Goal: Task Accomplishment & Management: Complete application form

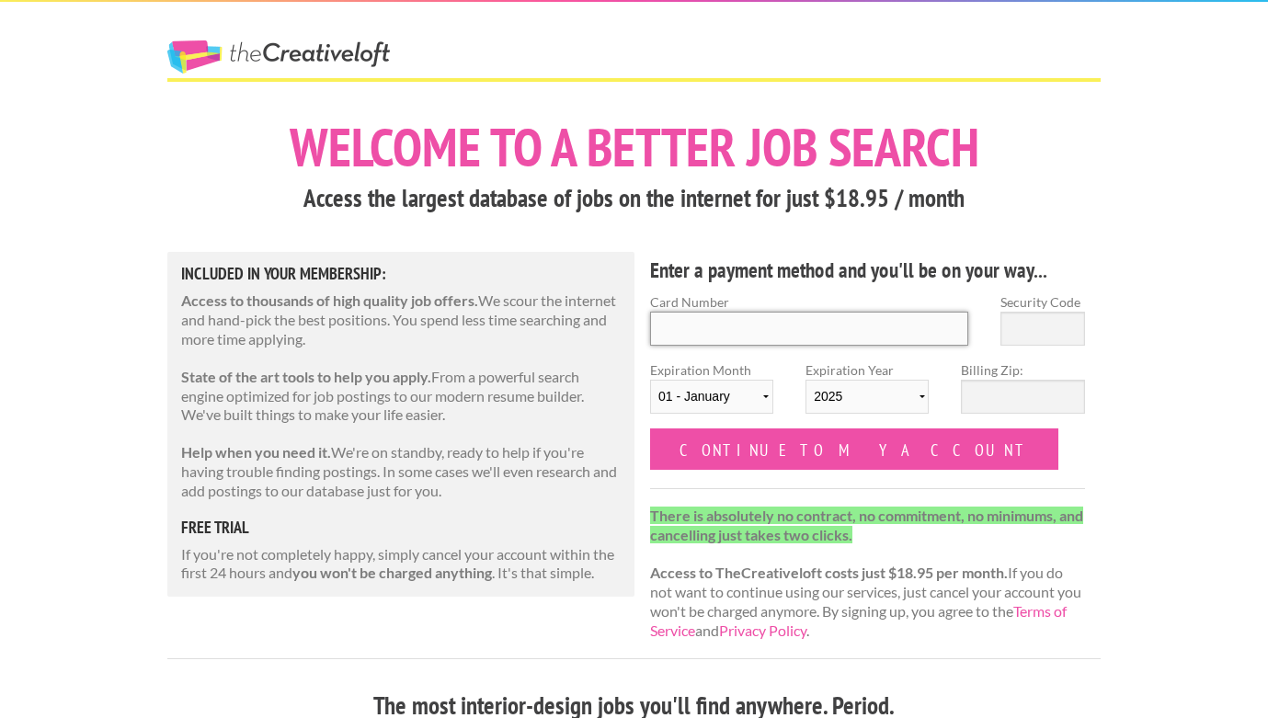
click at [721, 326] on input "Card Number" at bounding box center [809, 329] width 318 height 34
type input "5524337205820998"
type input "656"
select select "10"
select select "2027"
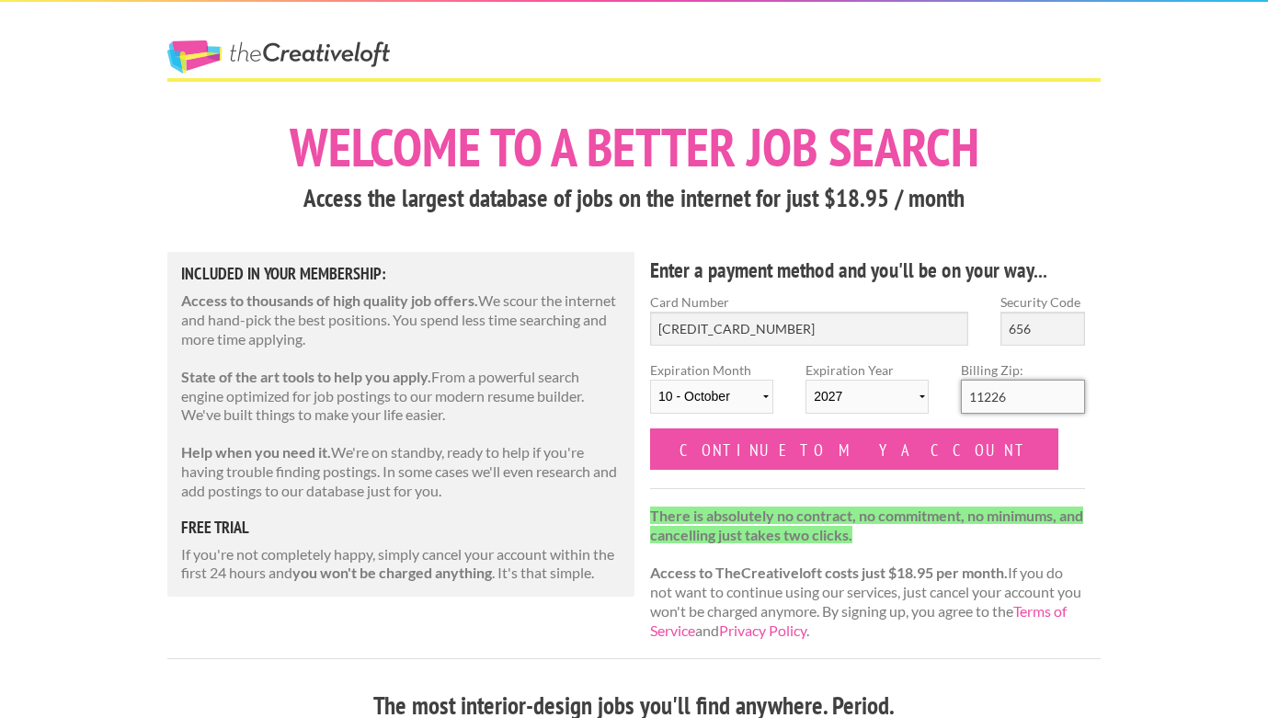
type input "11226"
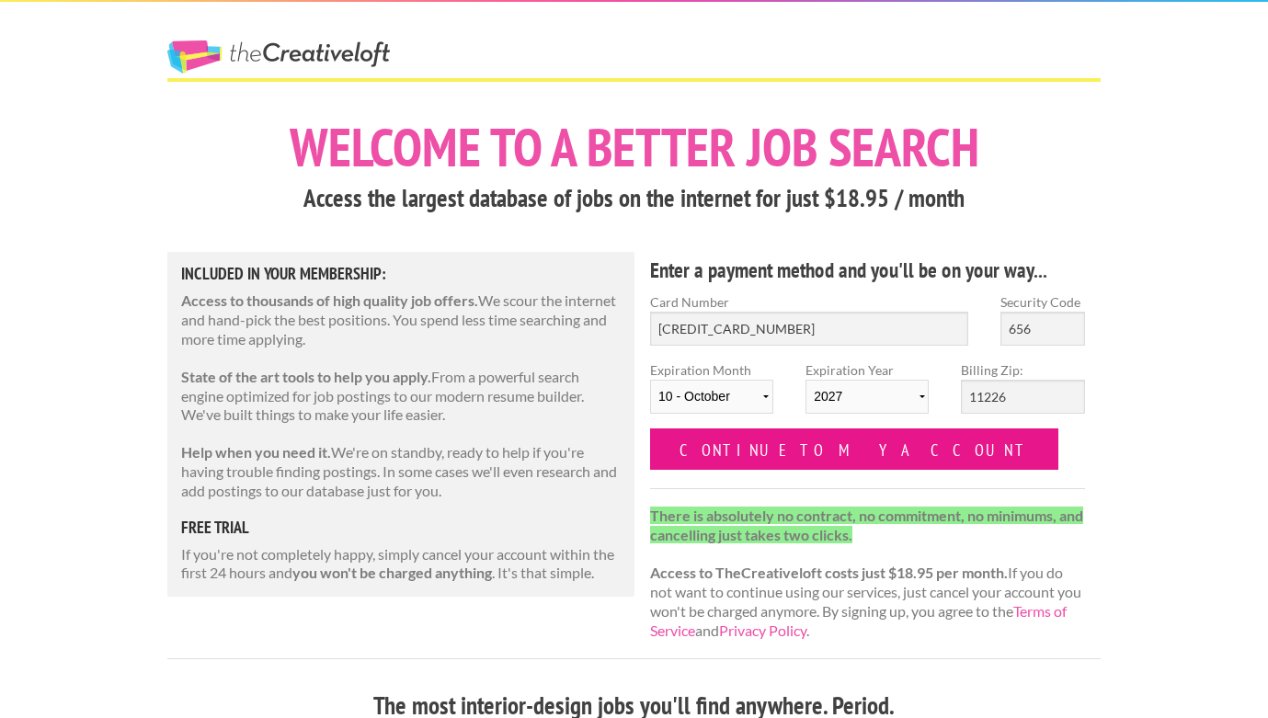
click at [798, 449] on input "Continue to my account" at bounding box center [854, 449] width 408 height 41
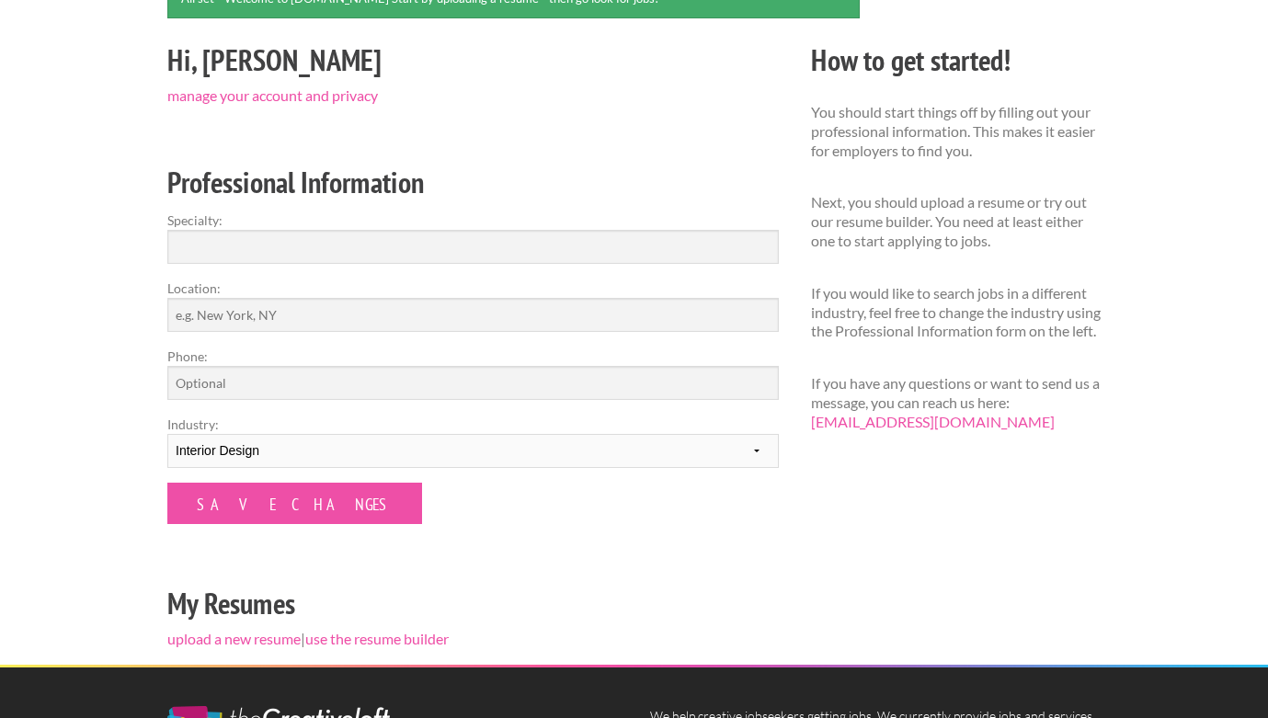
scroll to position [201, 0]
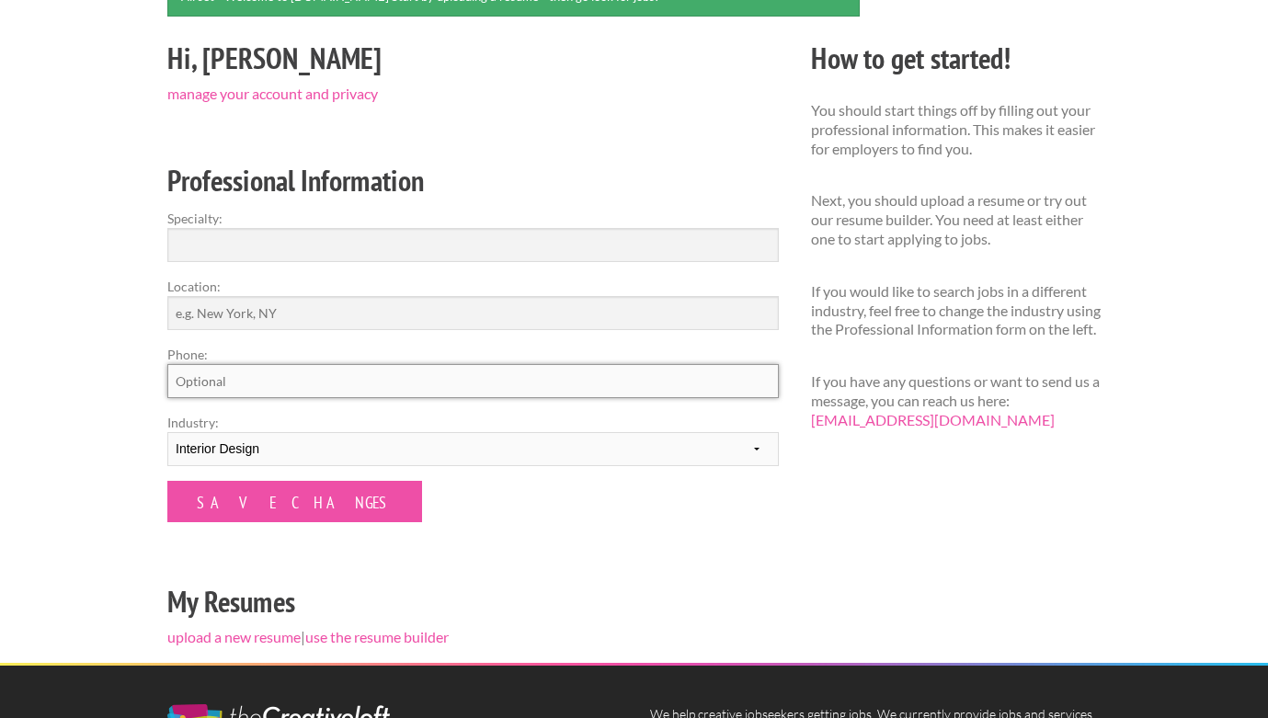
click at [327, 386] on input "Phone:" at bounding box center [473, 381] width 612 height 34
type input "3145186678"
click at [292, 320] on input "Location:" at bounding box center [473, 313] width 612 height 34
type input "New York, NY"
click at [352, 244] on input "Specialty:" at bounding box center [473, 245] width 612 height 34
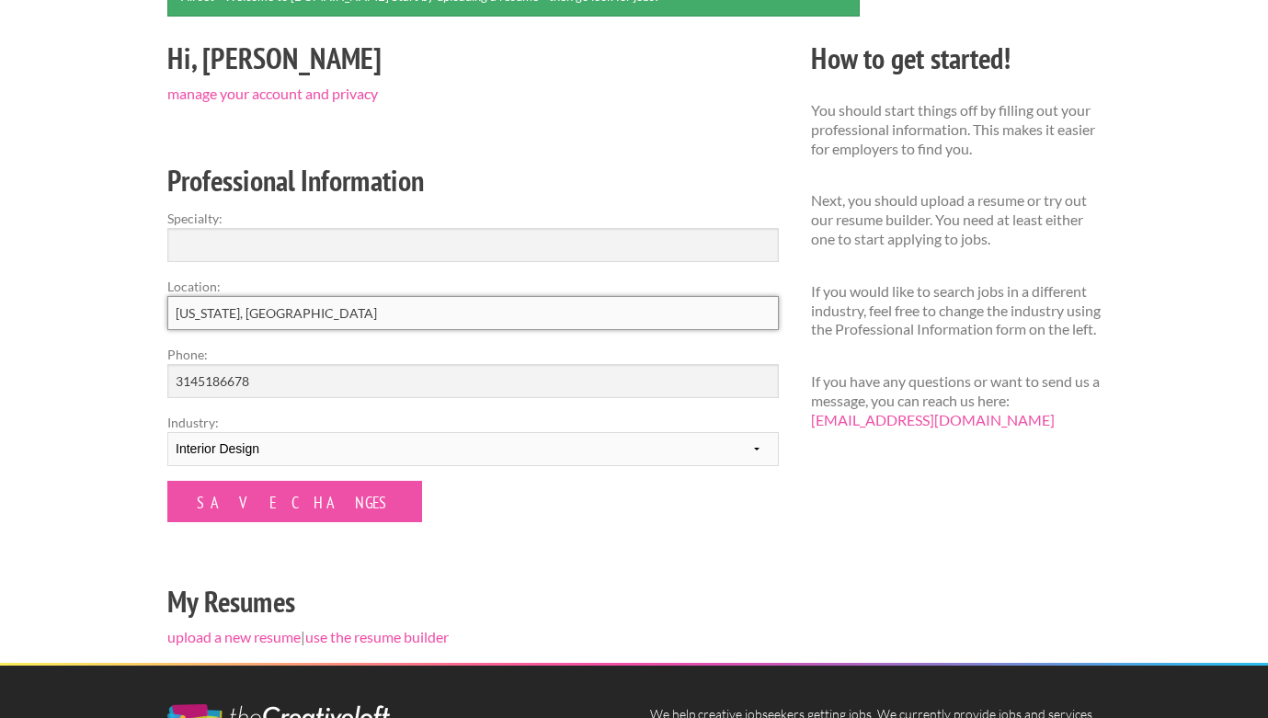
click at [586, 315] on input "[US_STATE], [GEOGRAPHIC_DATA]" at bounding box center [473, 313] width 612 height 34
click at [315, 246] on input "Specialty:" at bounding box center [473, 245] width 612 height 34
drag, startPoint x: 293, startPoint y: 244, endPoint x: 222, endPoint y: 244, distance: 71.7
click at [222, 244] on input "Interior and Product Design" at bounding box center [473, 245] width 612 height 34
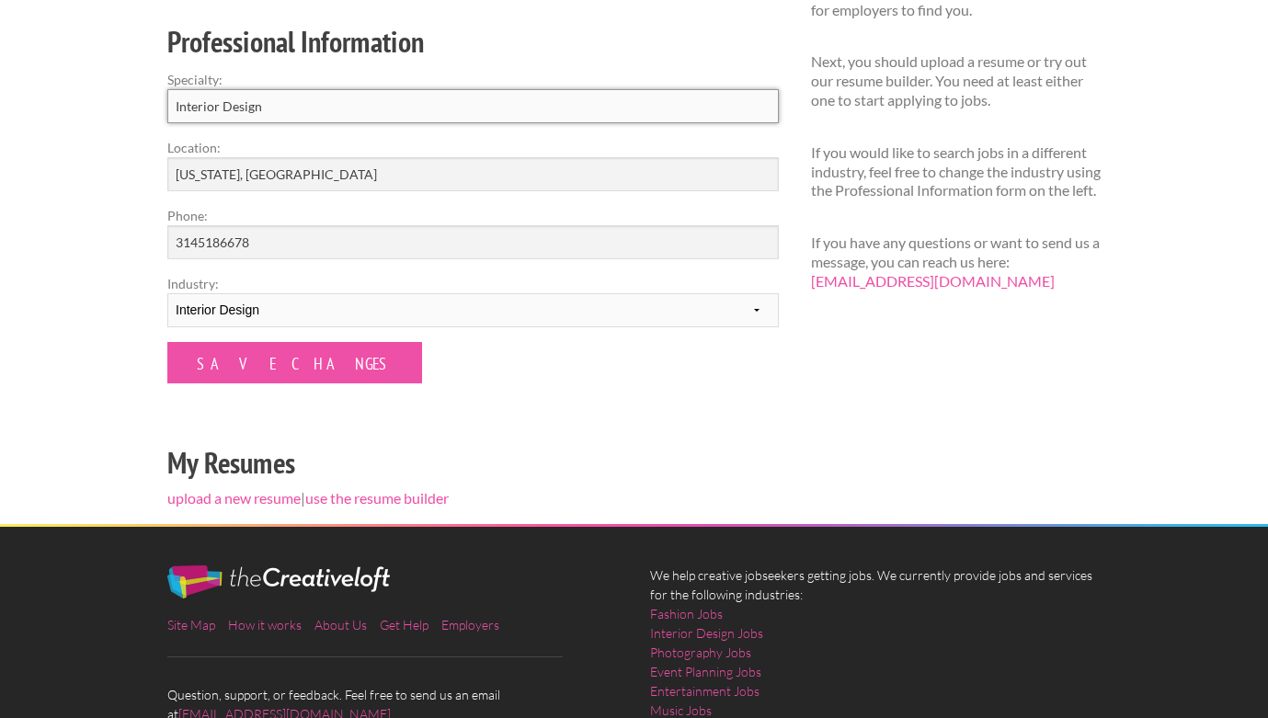
scroll to position [383, 0]
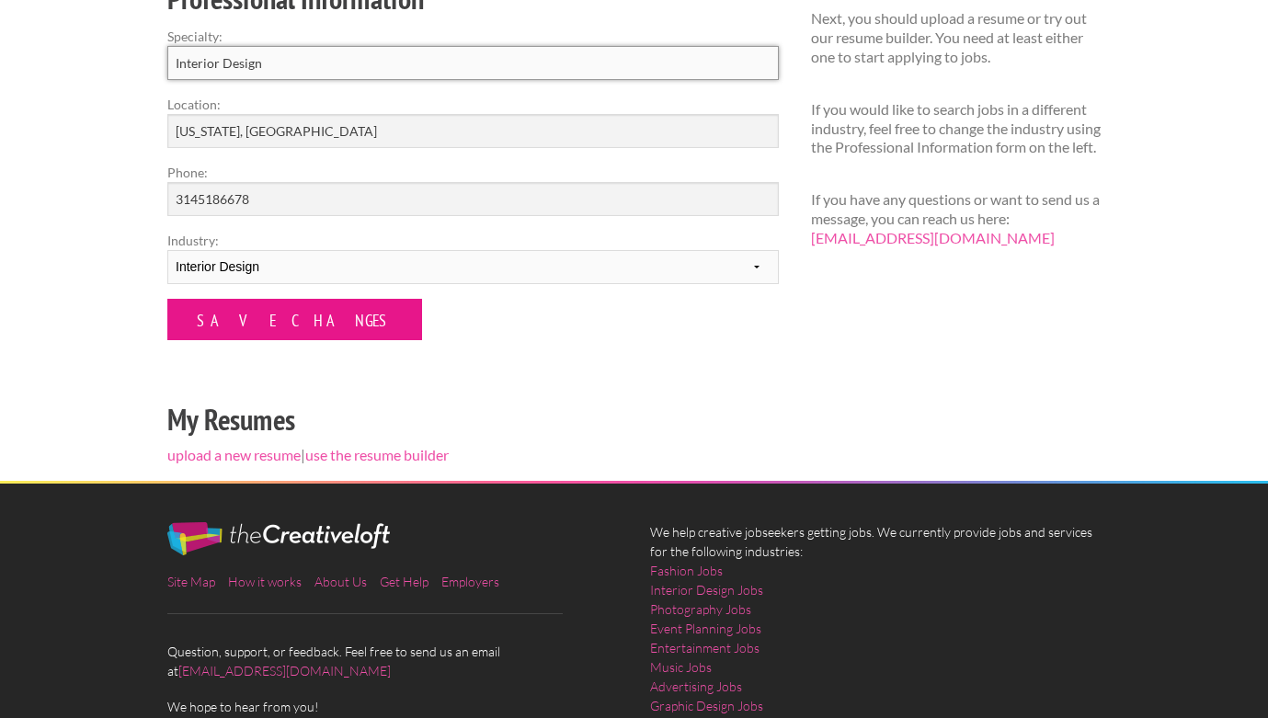
type input "Interior Design"
click at [269, 309] on input "Save Changes" at bounding box center [294, 319] width 255 height 41
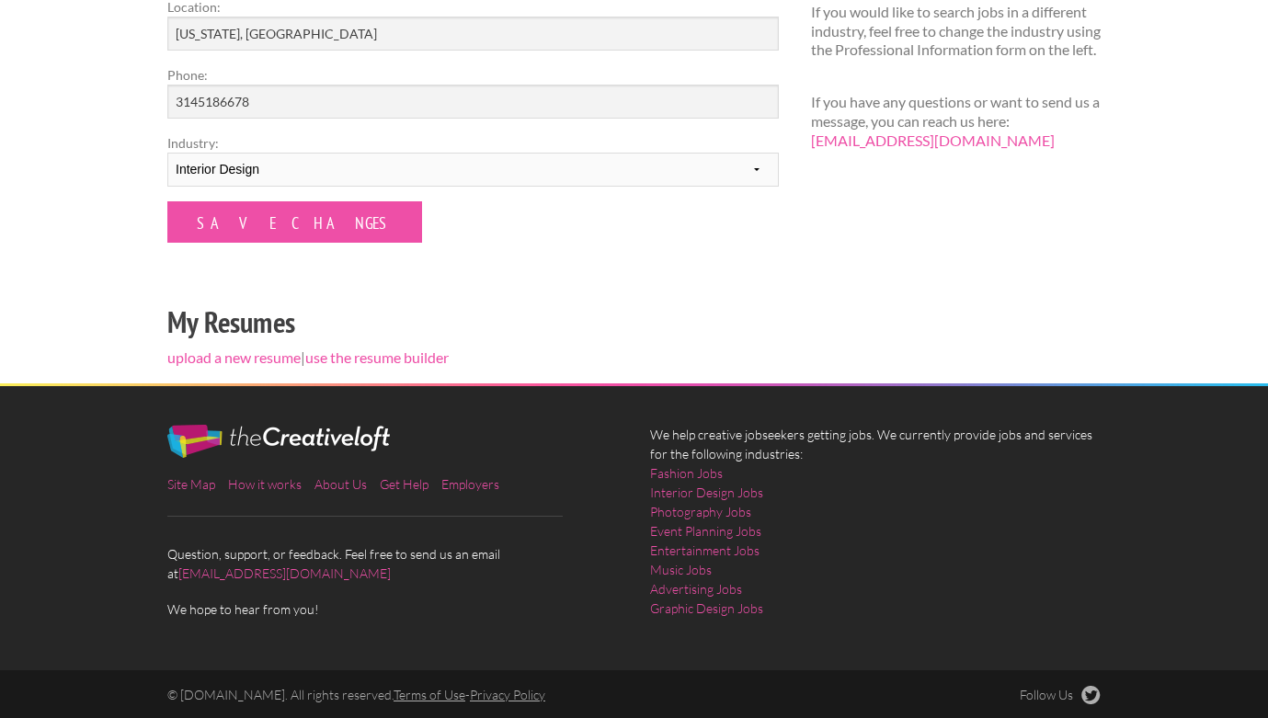
scroll to position [421, 0]
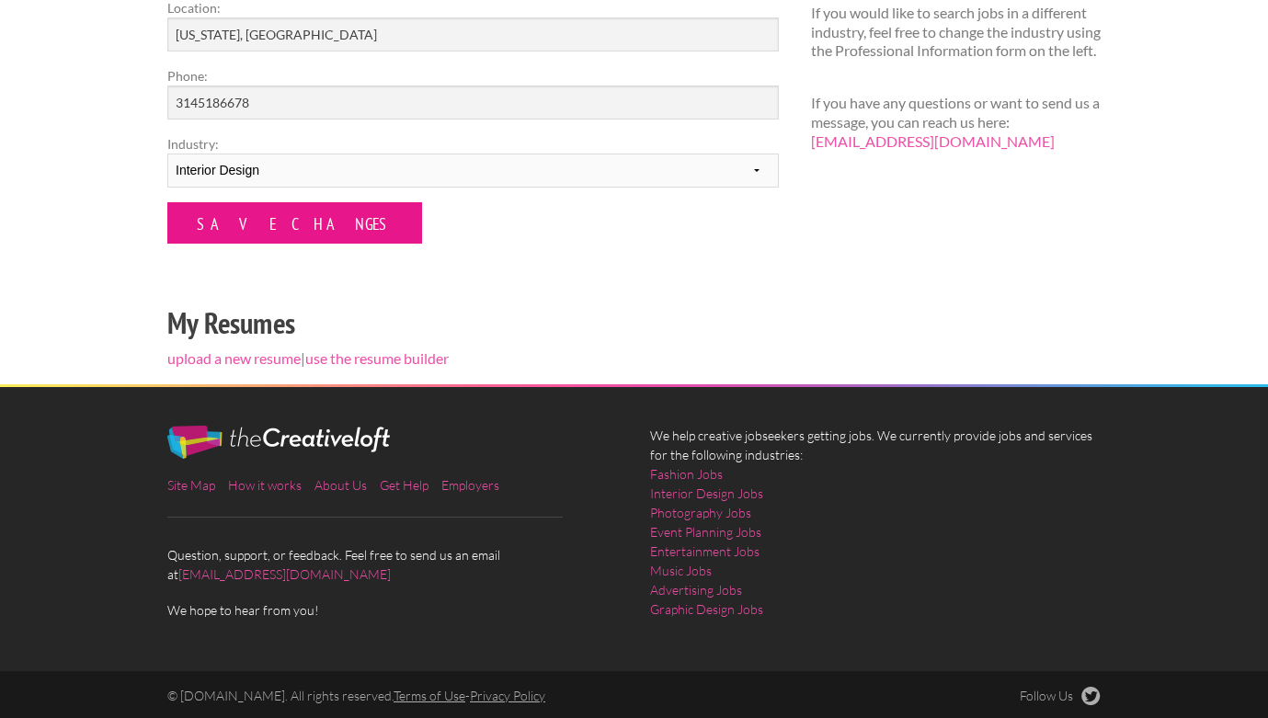
click at [287, 218] on input "Save Changes" at bounding box center [294, 222] width 255 height 41
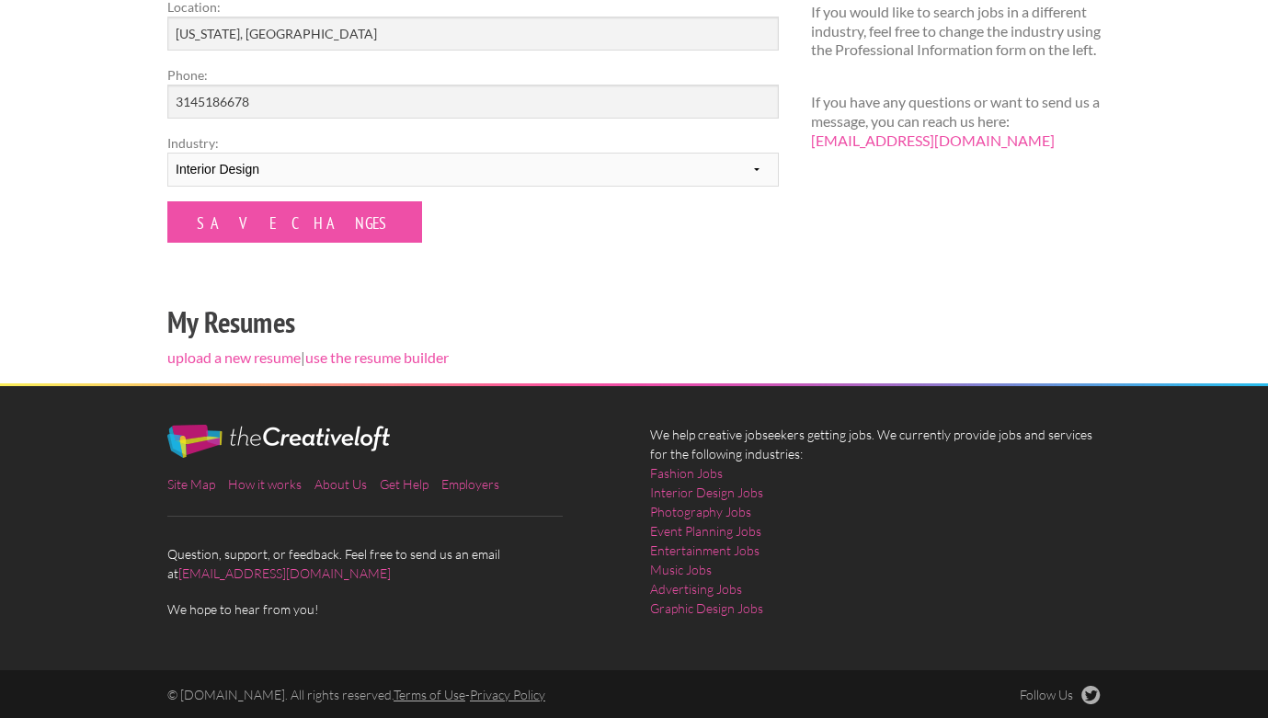
scroll to position [421, 0]
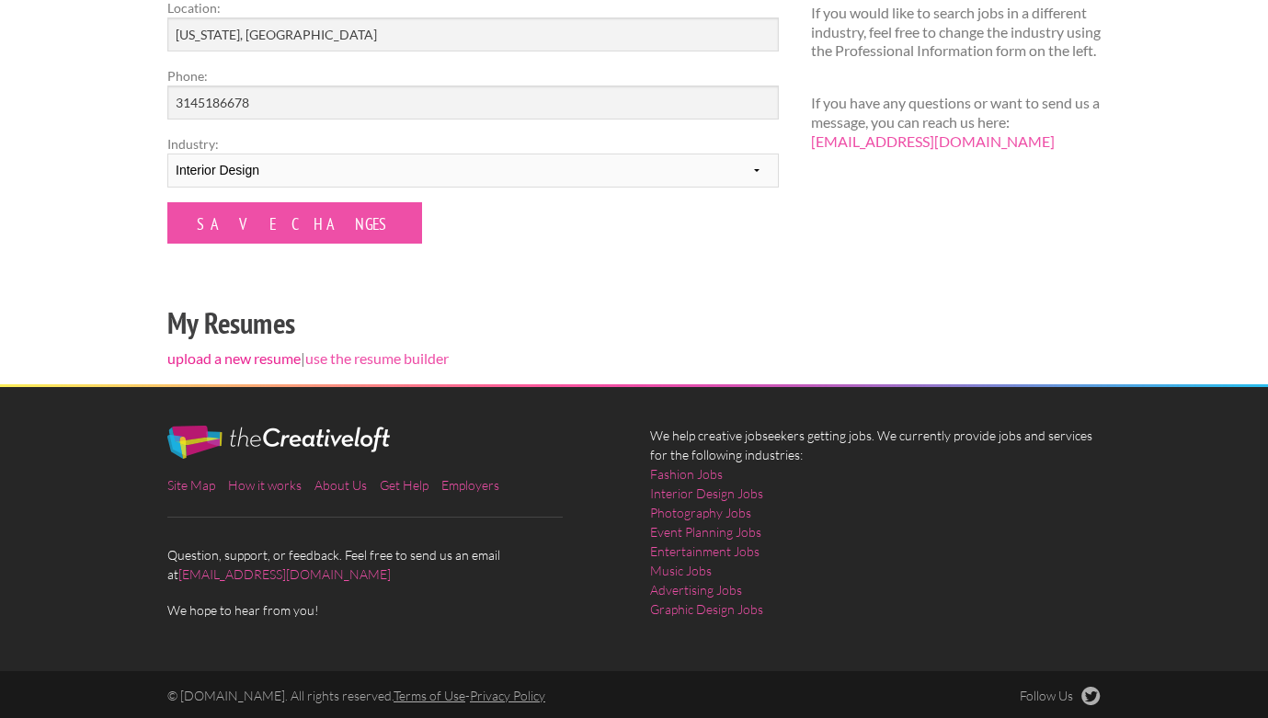
click at [256, 355] on link "upload a new resume" at bounding box center [233, 358] width 133 height 17
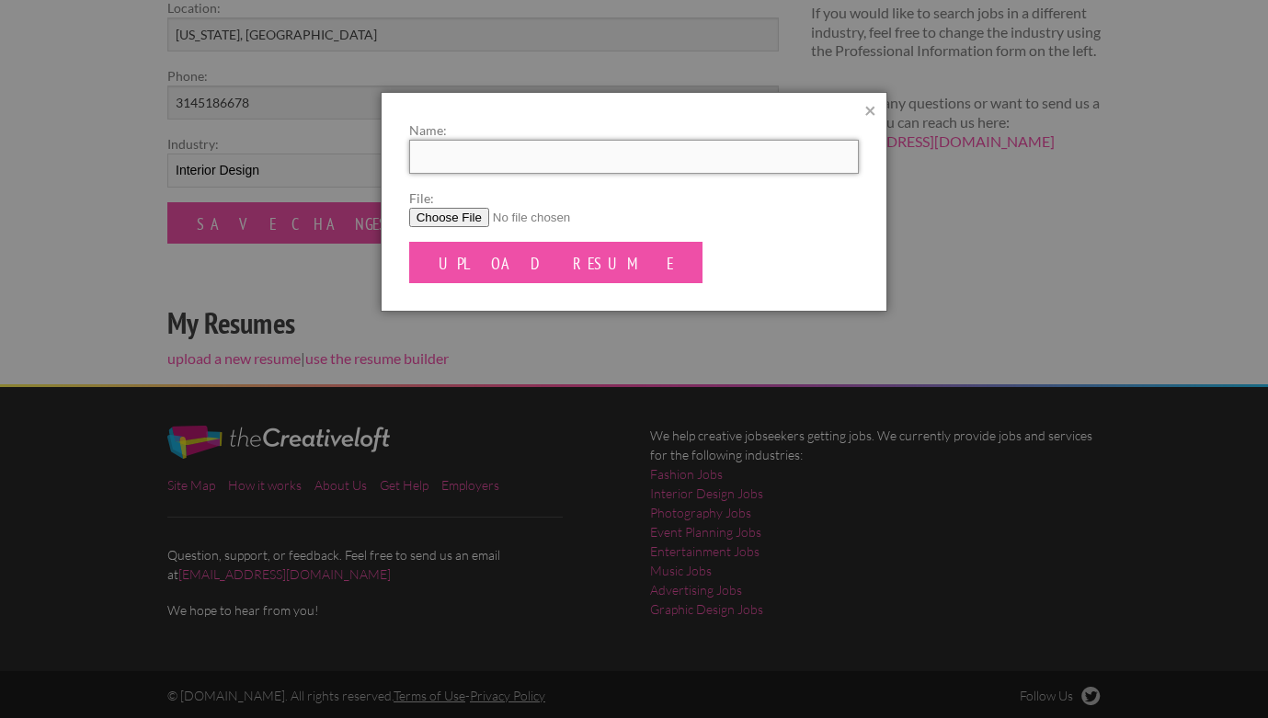
click at [476, 154] on input "Name:" at bounding box center [634, 157] width 451 height 34
click at [441, 214] on input "File:" at bounding box center [634, 217] width 451 height 19
type input "C:\fakepath\Martha Lee Fogarty_Resume.pdf"
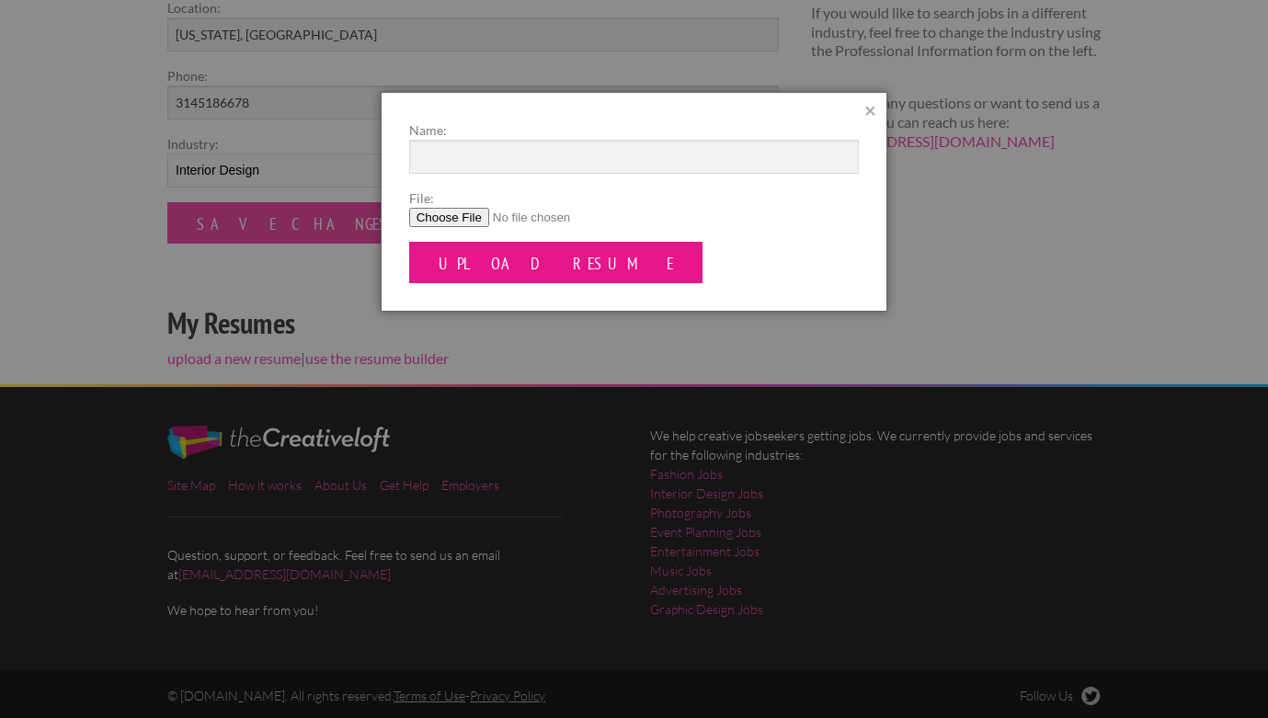
click at [535, 255] on input "Upload Resume" at bounding box center [556, 262] width 294 height 41
type input "Resume"
click at [507, 264] on input "Upload Resume" at bounding box center [556, 262] width 294 height 41
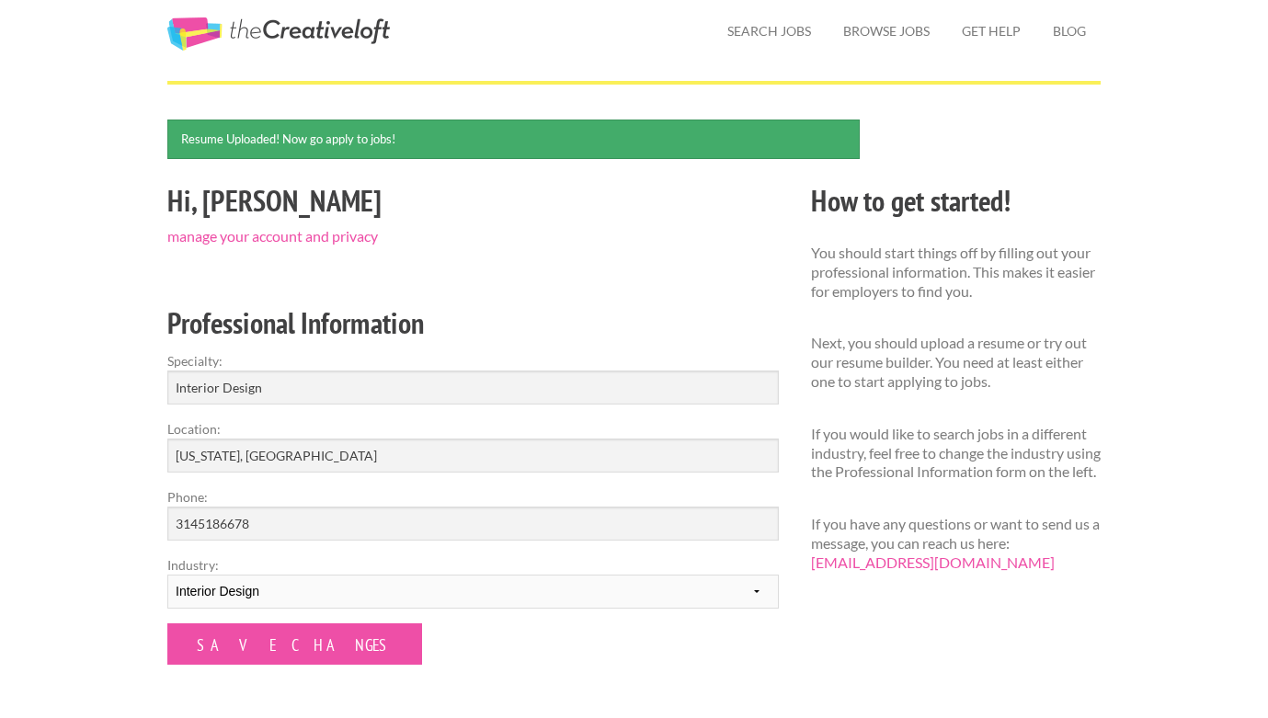
scroll to position [57, 0]
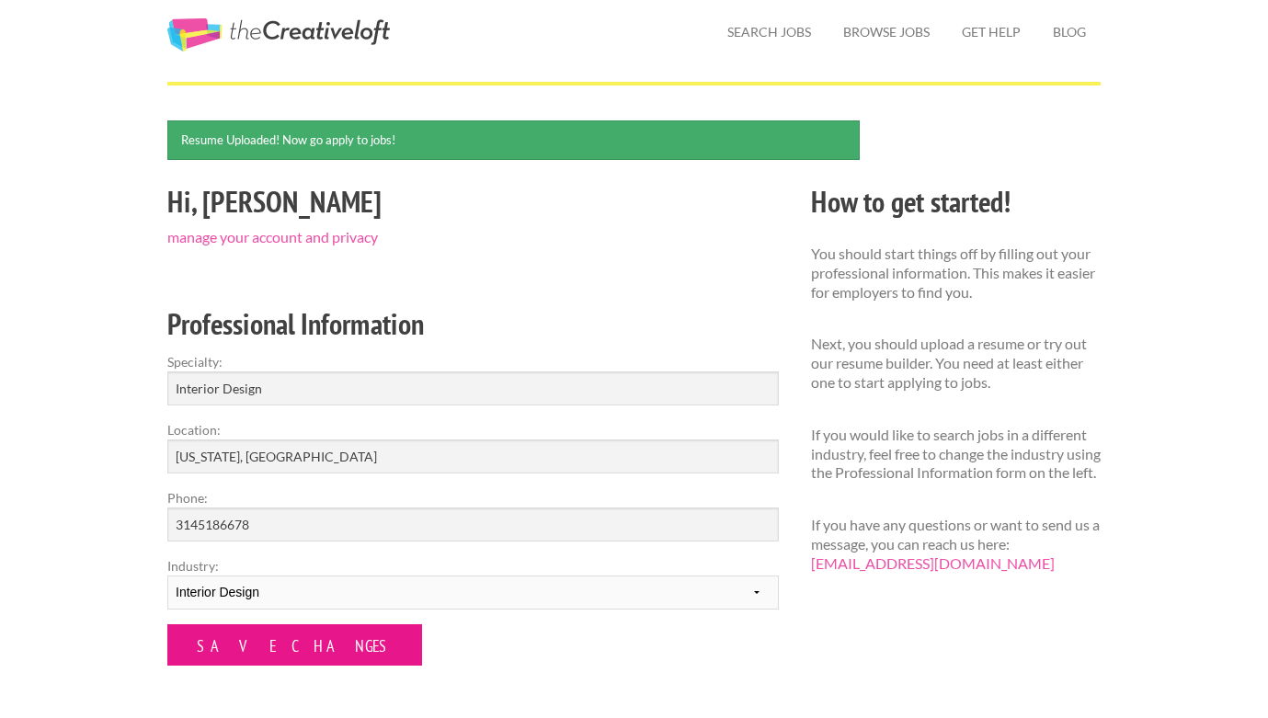
click at [277, 646] on input "Save Changes" at bounding box center [294, 645] width 255 height 41
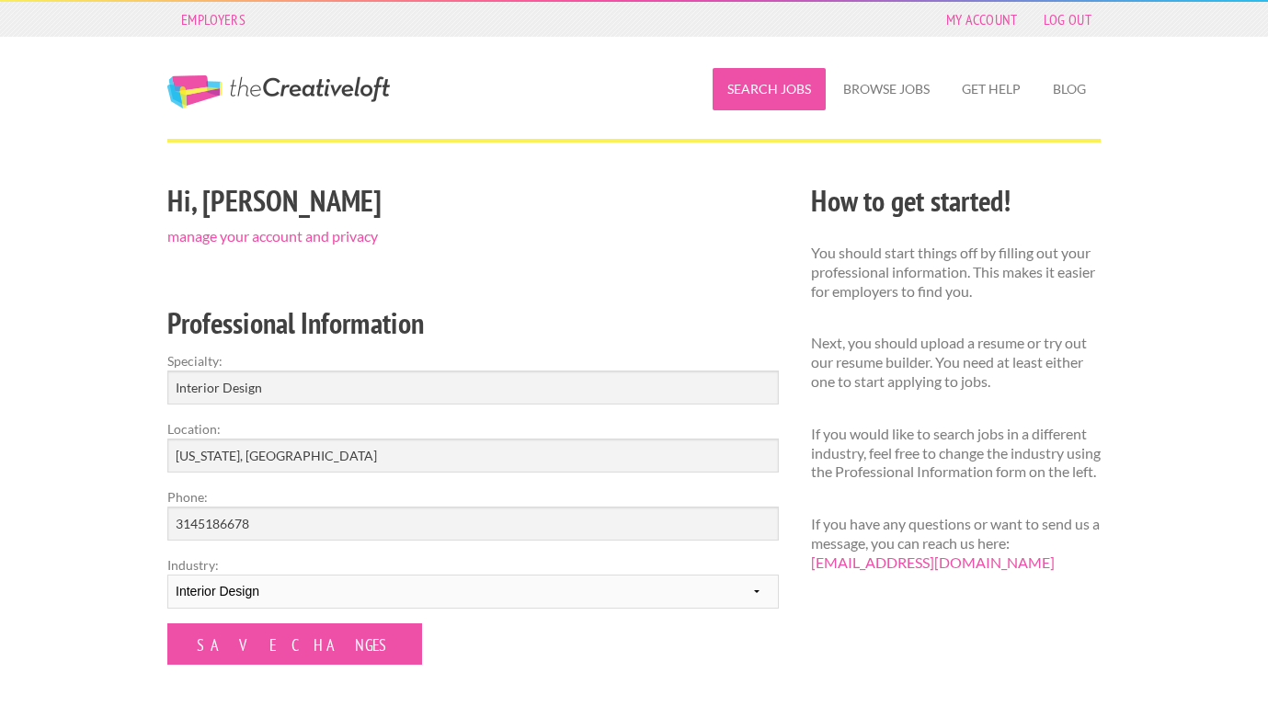
click at [778, 82] on link "Search Jobs" at bounding box center [769, 89] width 113 height 42
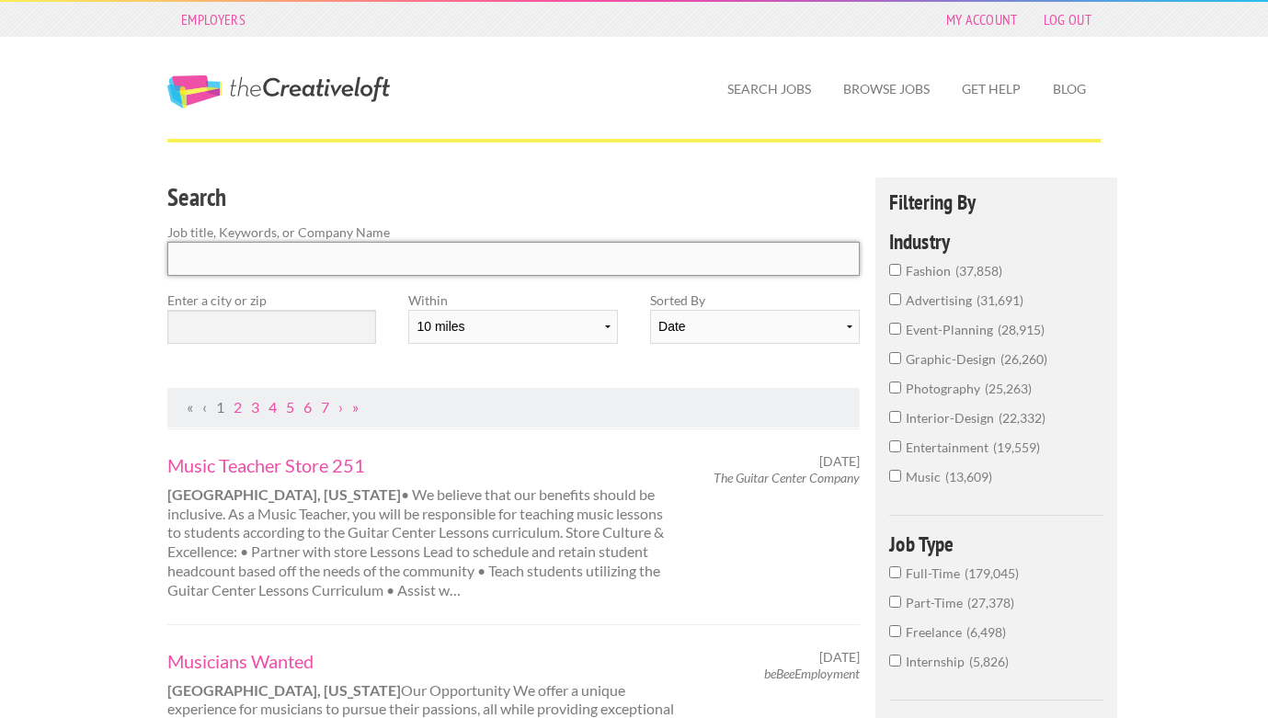
click at [254, 250] on input "Search" at bounding box center [513, 259] width 693 height 34
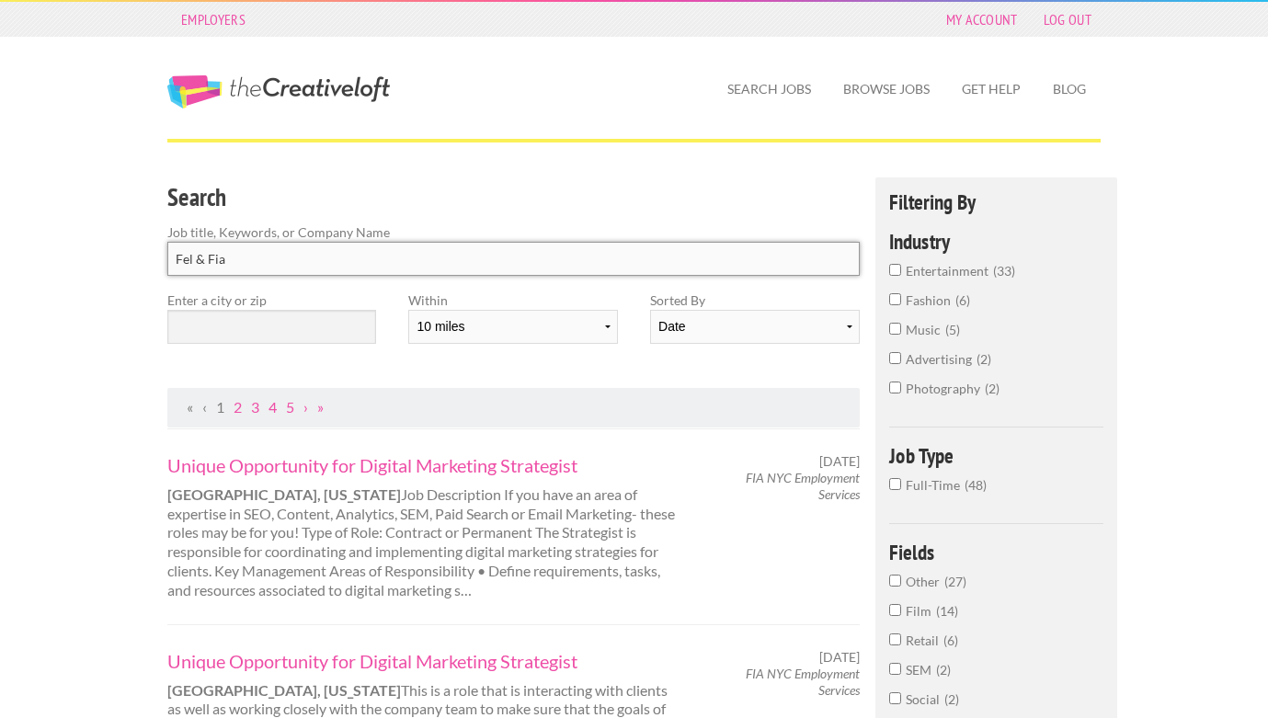
click button "submit" at bounding box center [0, 0] width 0 height 0
drag, startPoint x: 254, startPoint y: 254, endPoint x: 154, endPoint y: 252, distance: 100.3
click at [154, 252] on div "Search Job title, Keywords, or Company Name Fel & Fia" at bounding box center [514, 234] width 725 height 113
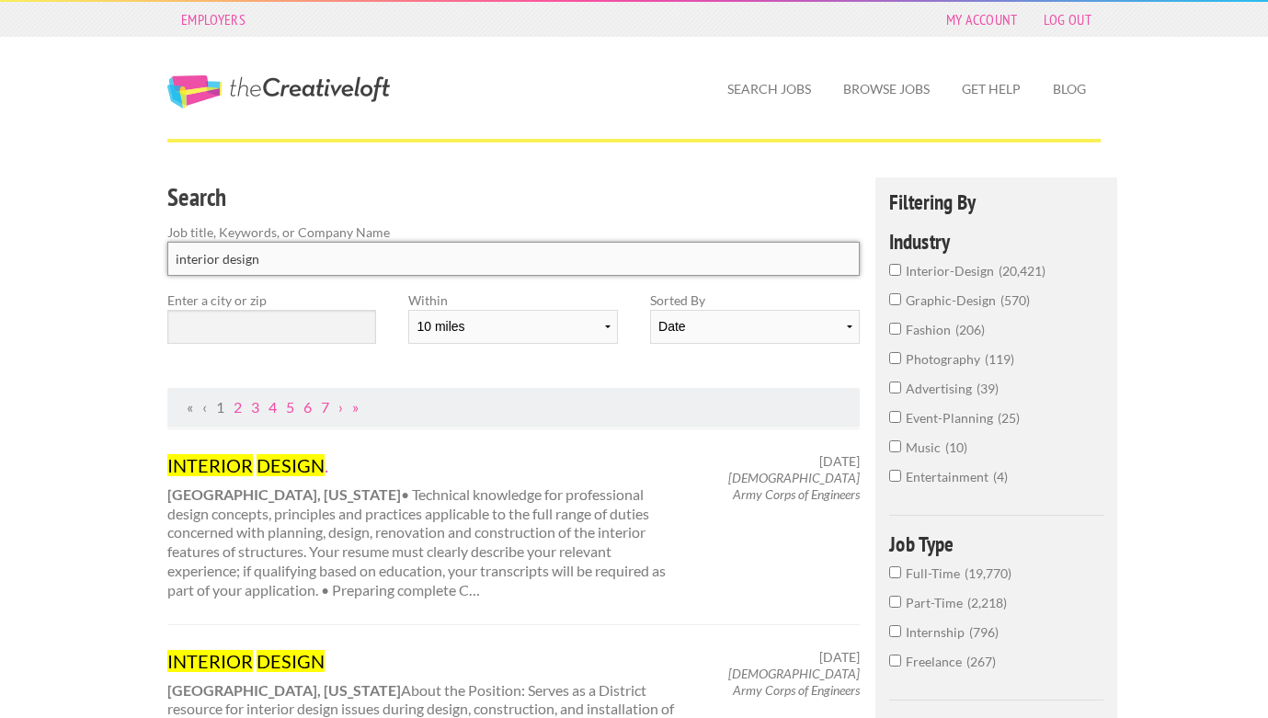
type input "interior design"
click at [891, 608] on input "Part-Time 2,218" at bounding box center [895, 602] width 12 height 12
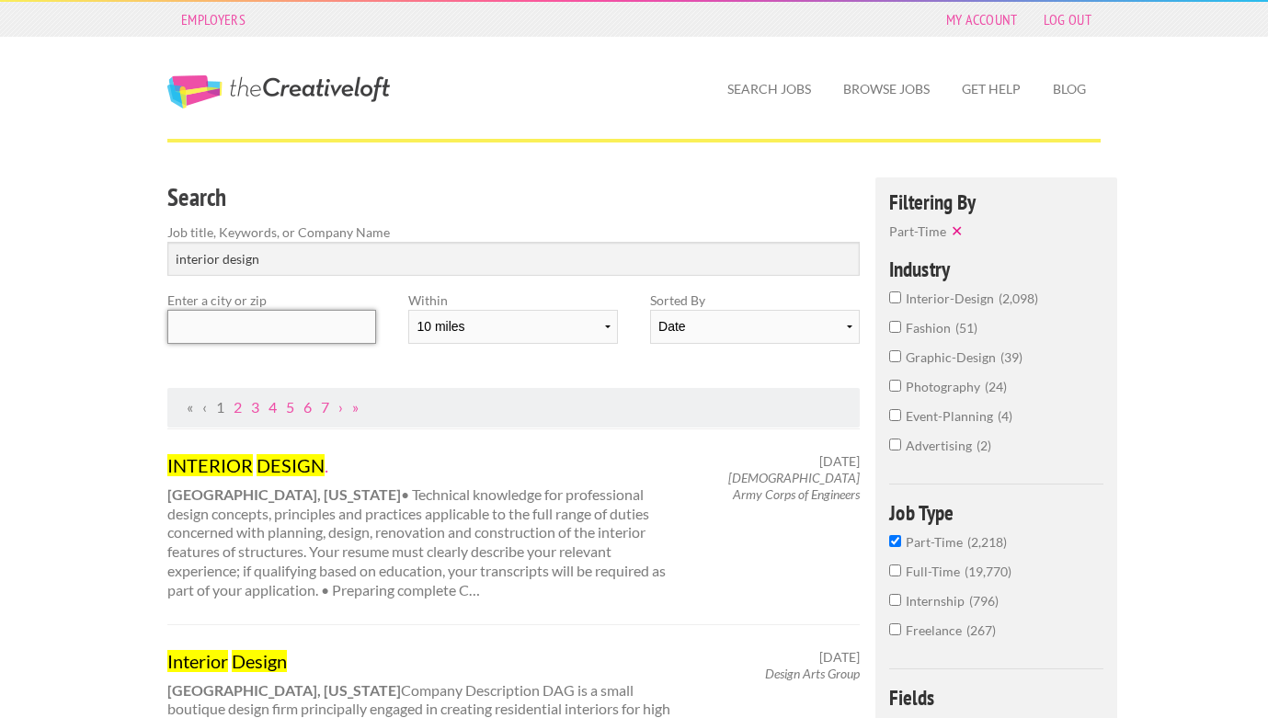
click at [277, 320] on input "text" at bounding box center [271, 327] width 209 height 34
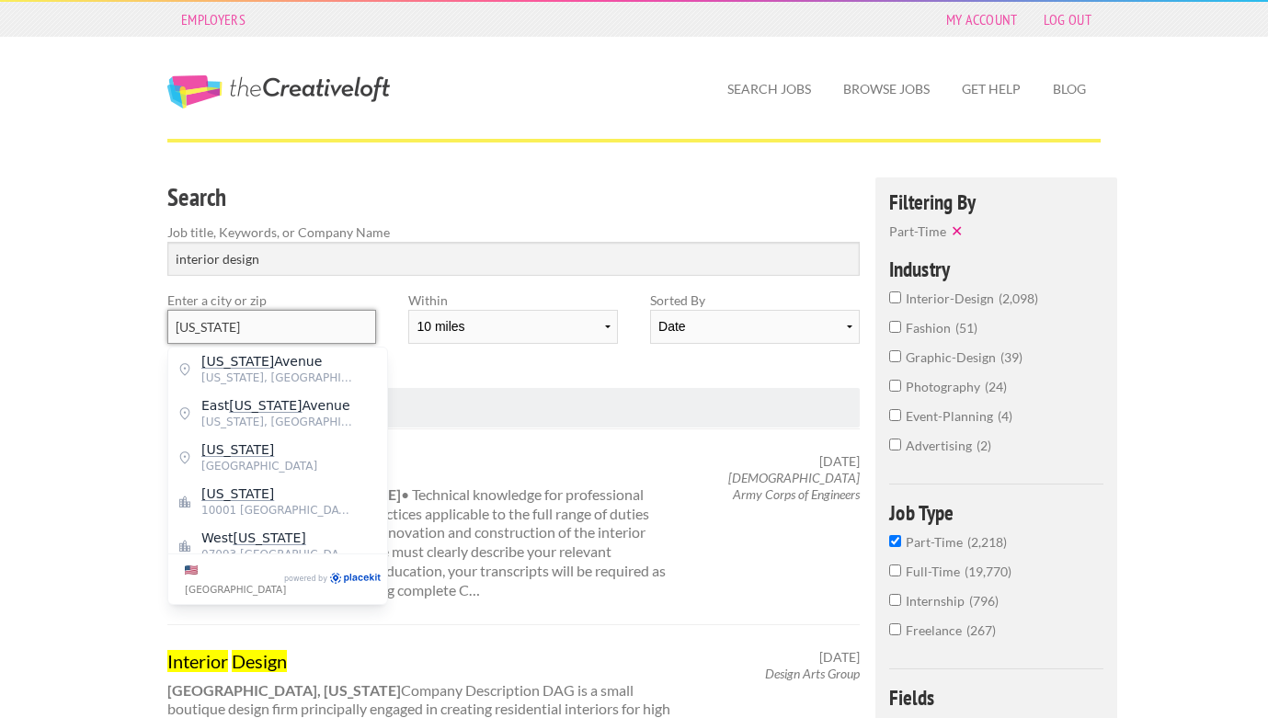
type input "New York"
click at [491, 370] on div "Search Job title, Keywords, or Company Name interior design Enter a city or zip…" at bounding box center [514, 283] width 725 height 211
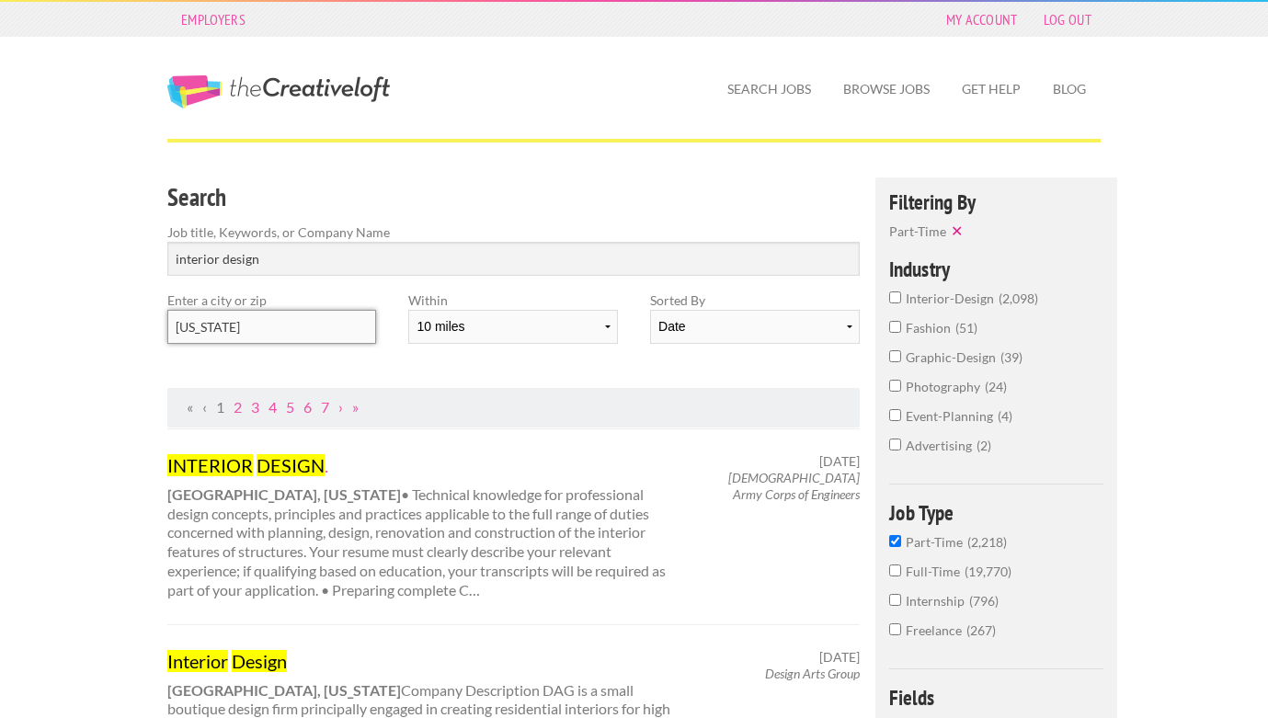
click at [325, 324] on input "New York" at bounding box center [271, 327] width 209 height 34
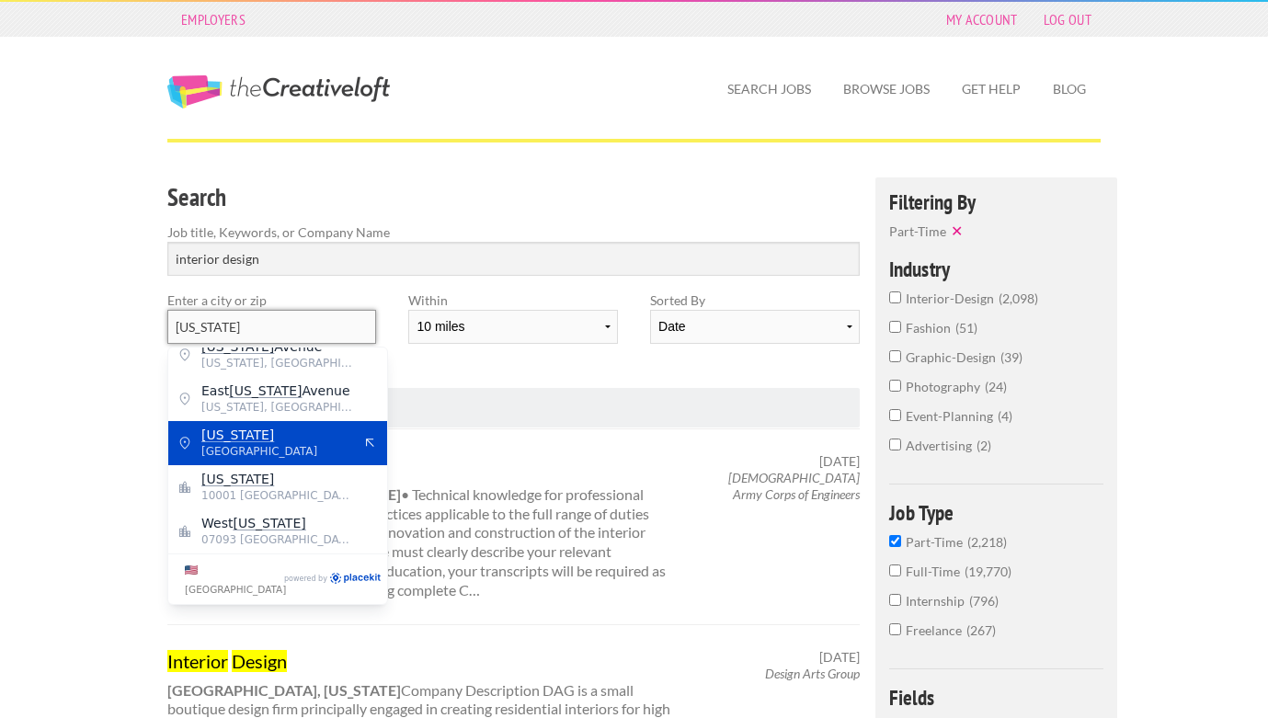
scroll to position [15, 0]
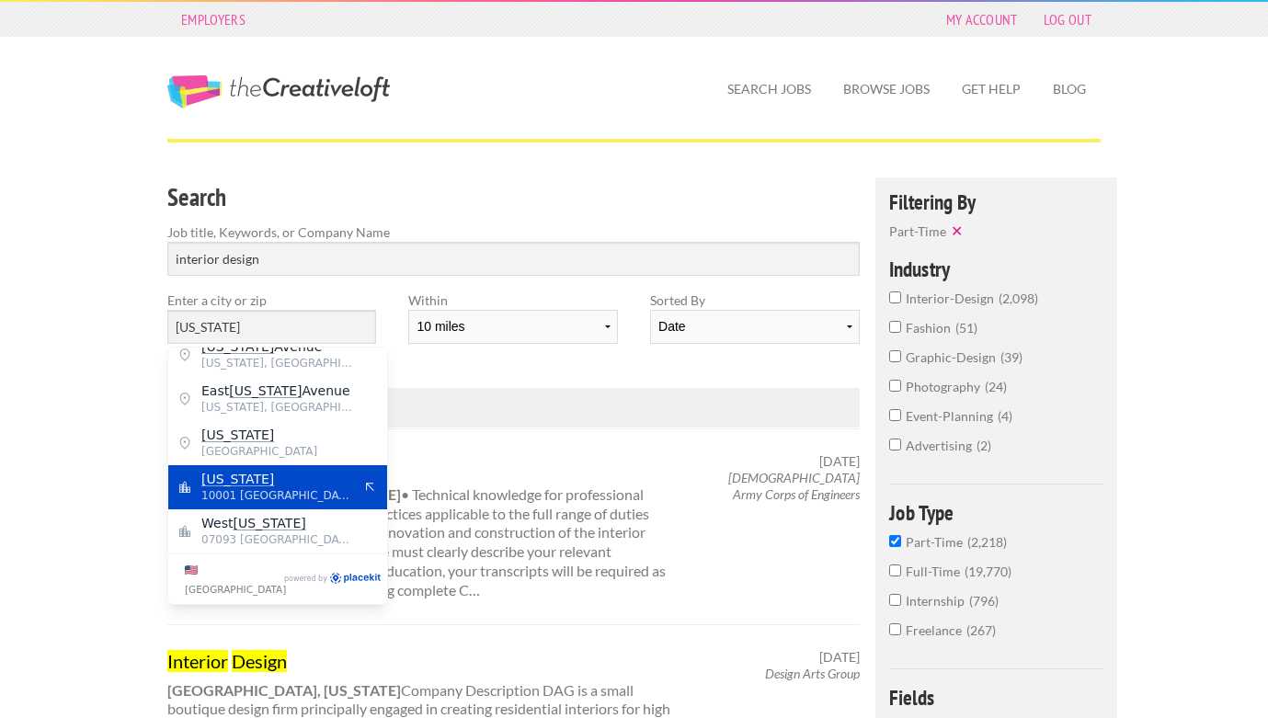
click at [256, 478] on mark "New York" at bounding box center [237, 479] width 73 height 15
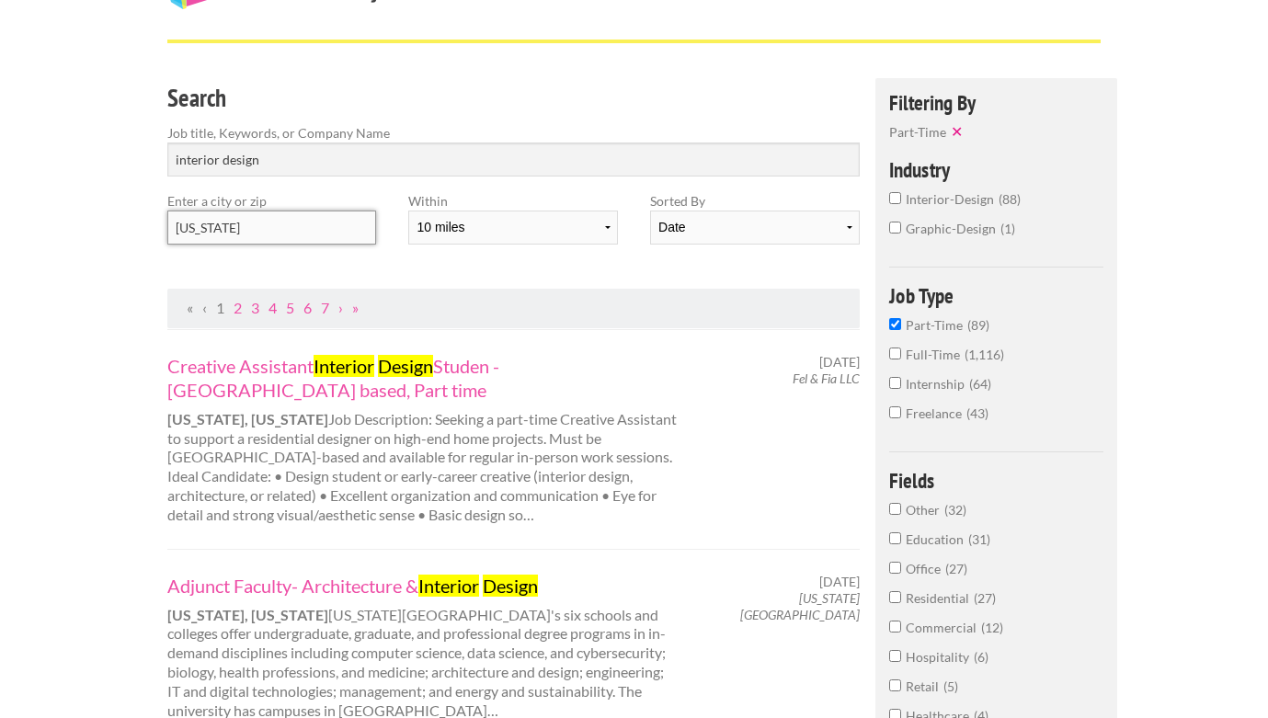
scroll to position [98, 0]
click at [537, 367] on link "Creative Assistant Interior Design Studen -NYC based, Part time" at bounding box center [422, 379] width 511 height 48
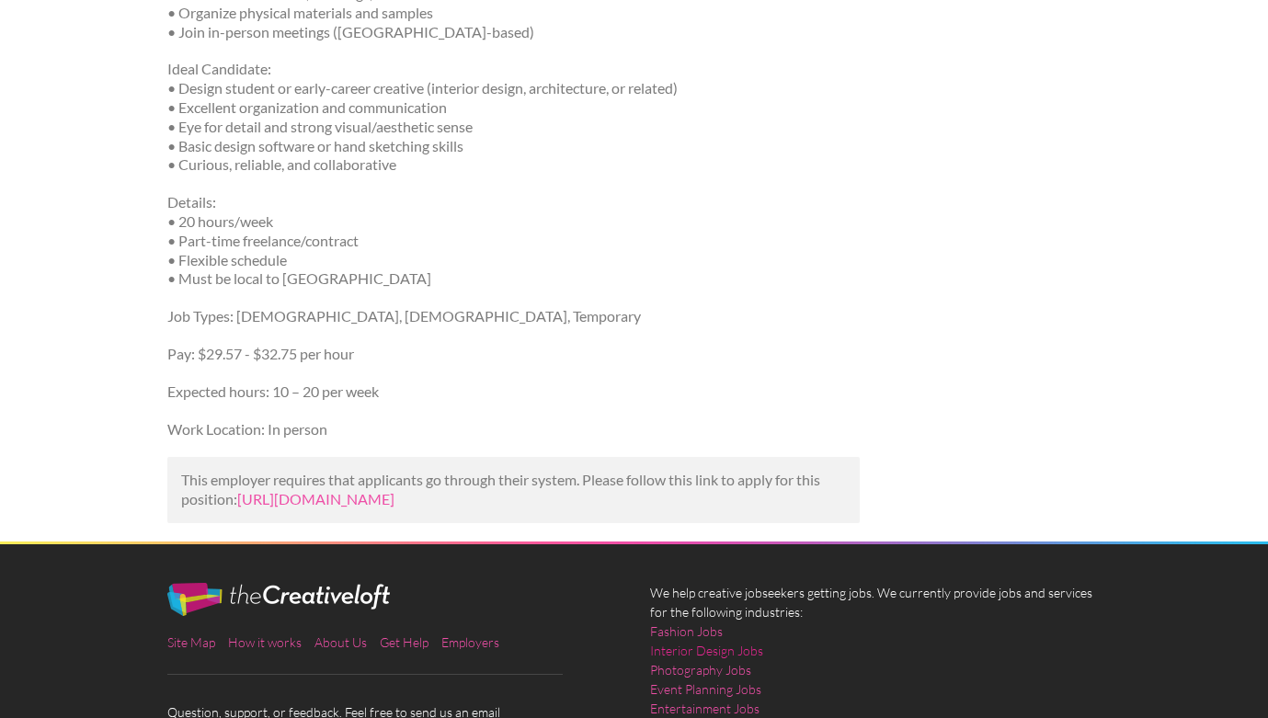
scroll to position [492, 0]
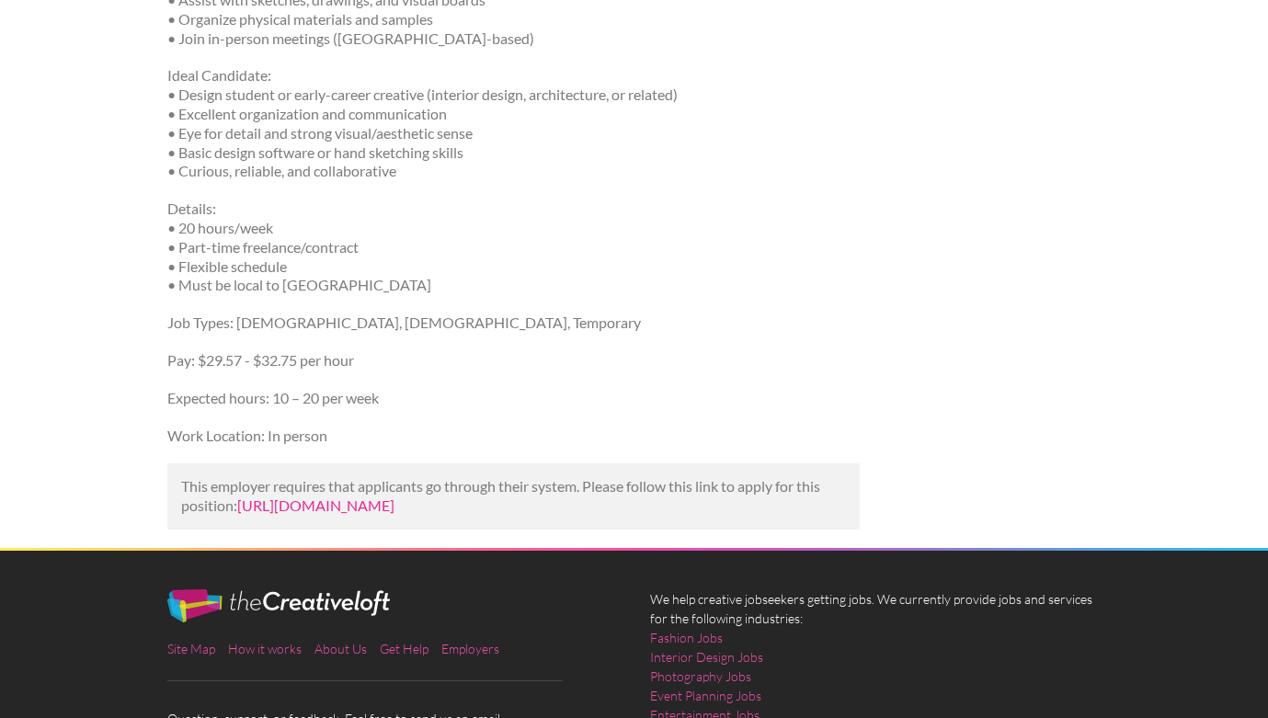
click at [395, 497] on link "[URL][DOMAIN_NAME]" at bounding box center [315, 505] width 157 height 17
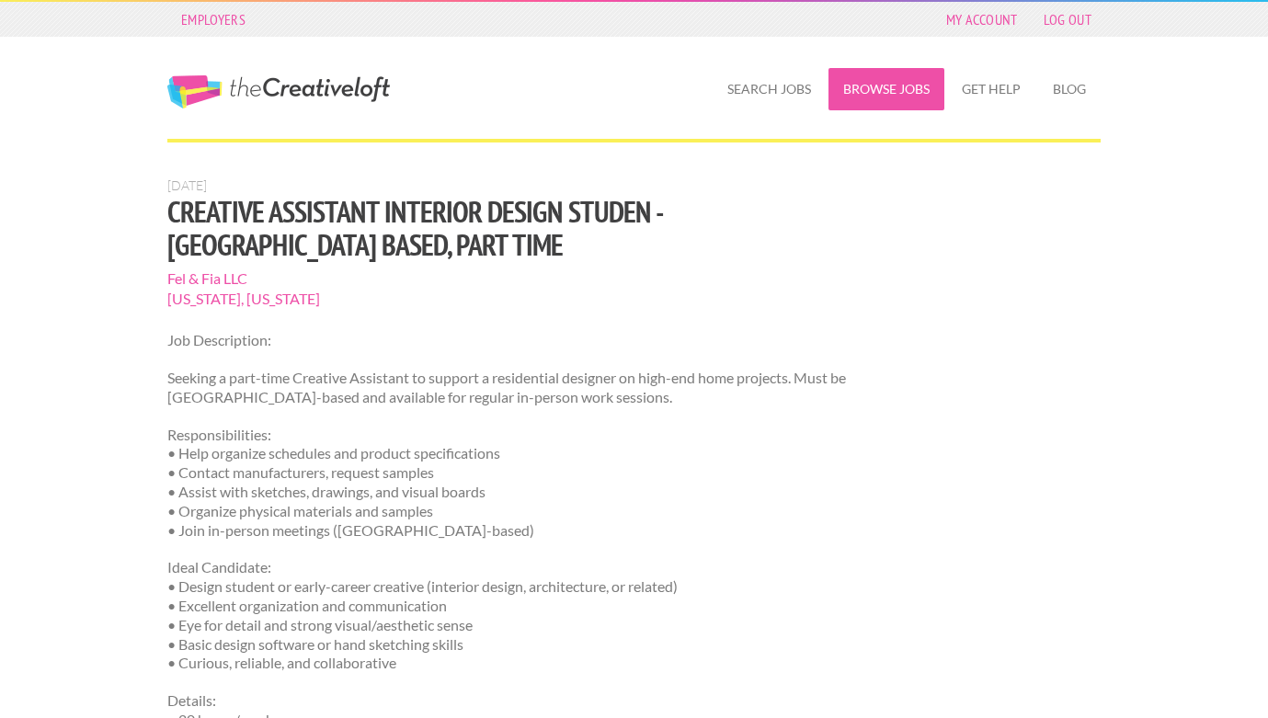
click at [879, 95] on link "Browse Jobs" at bounding box center [887, 89] width 116 height 42
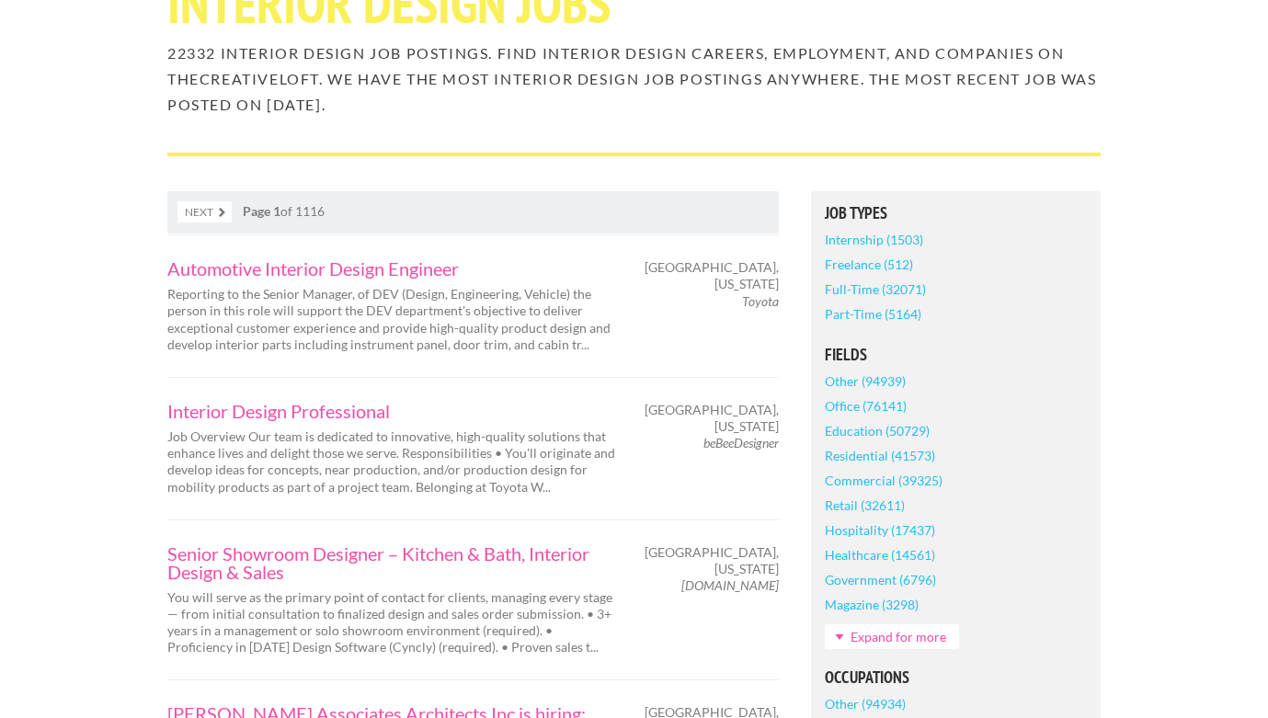
scroll to position [208, 0]
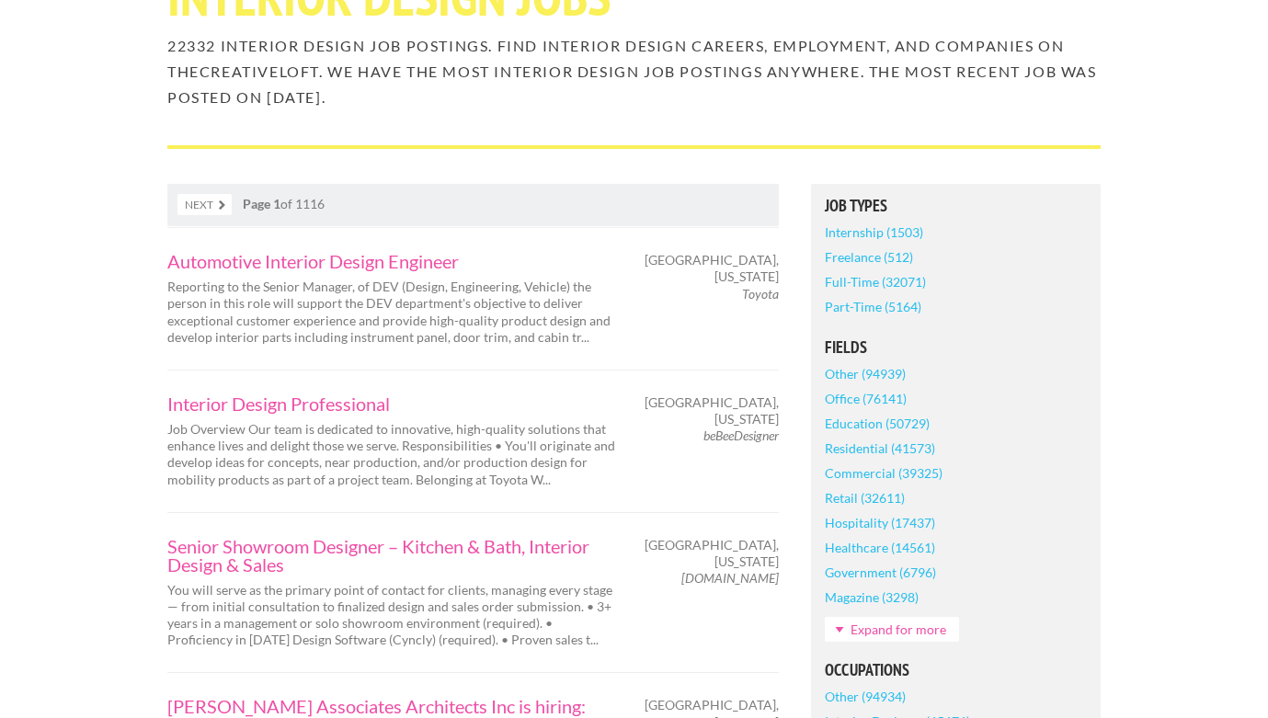
click at [895, 314] on link "Part-Time (5164)" at bounding box center [873, 306] width 97 height 25
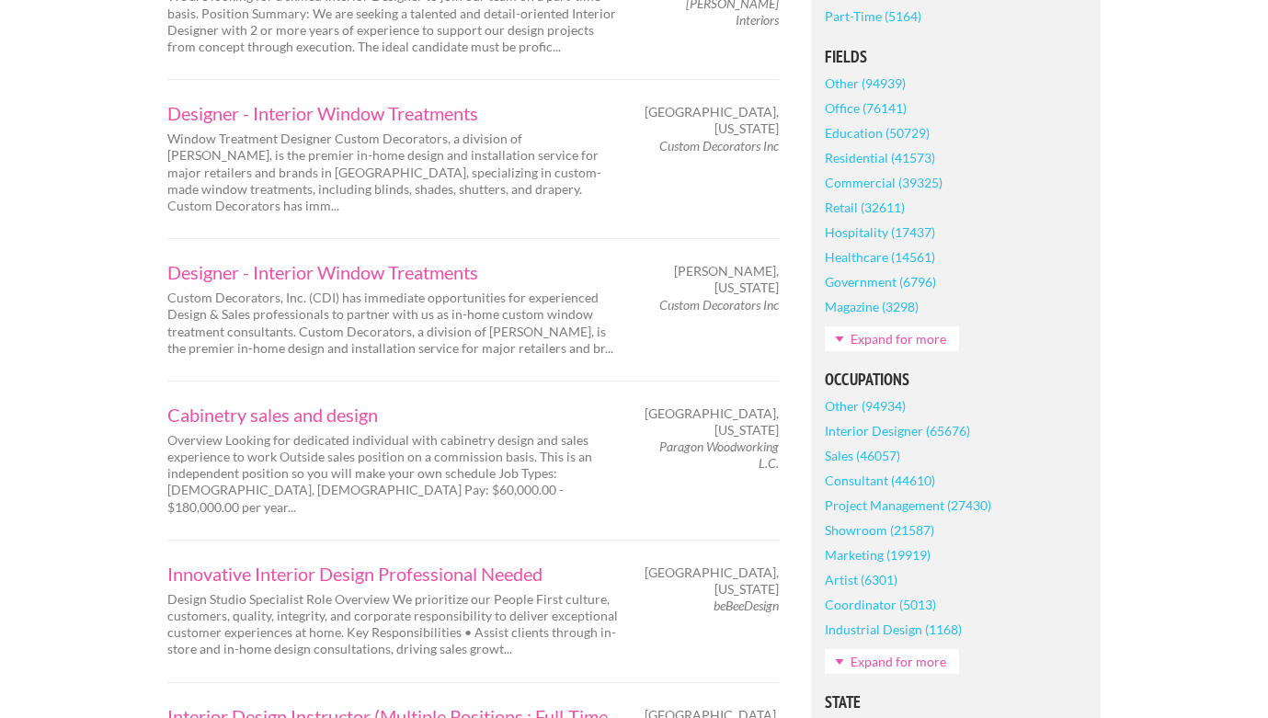
scroll to position [556, 0]
click at [939, 430] on link "Interior Designer (65676)" at bounding box center [897, 430] width 145 height 25
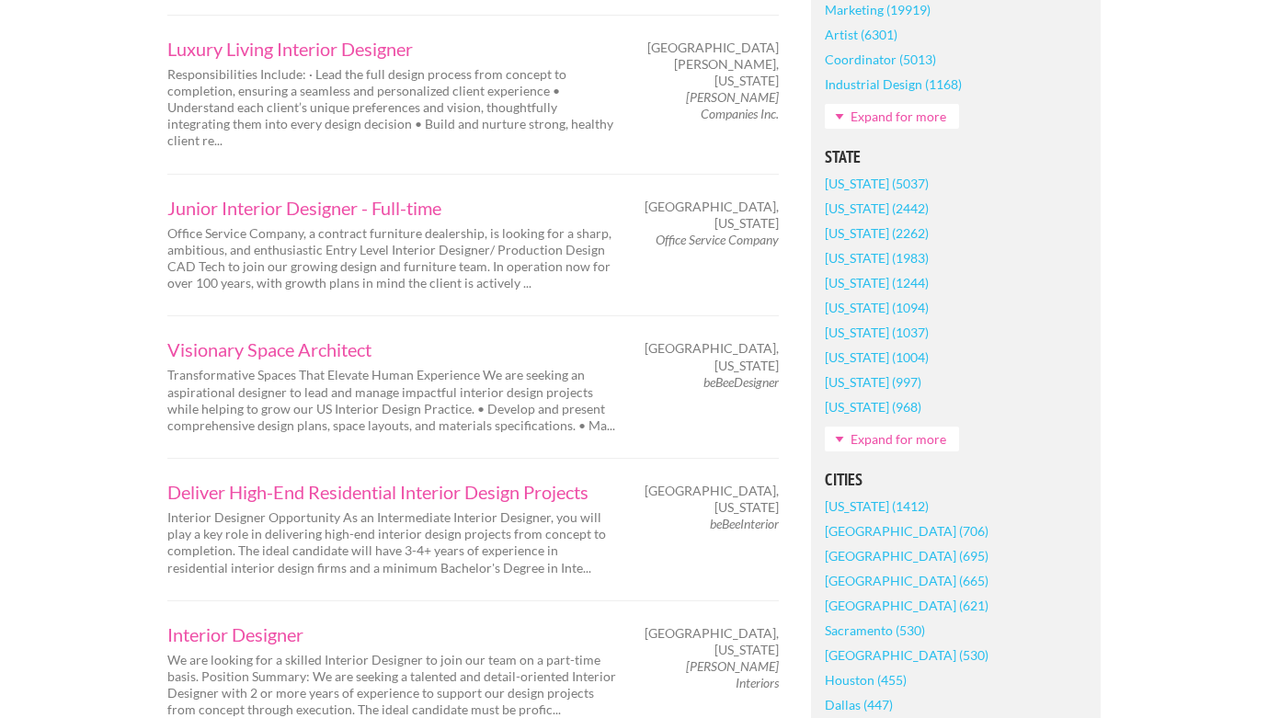
scroll to position [1105, 0]
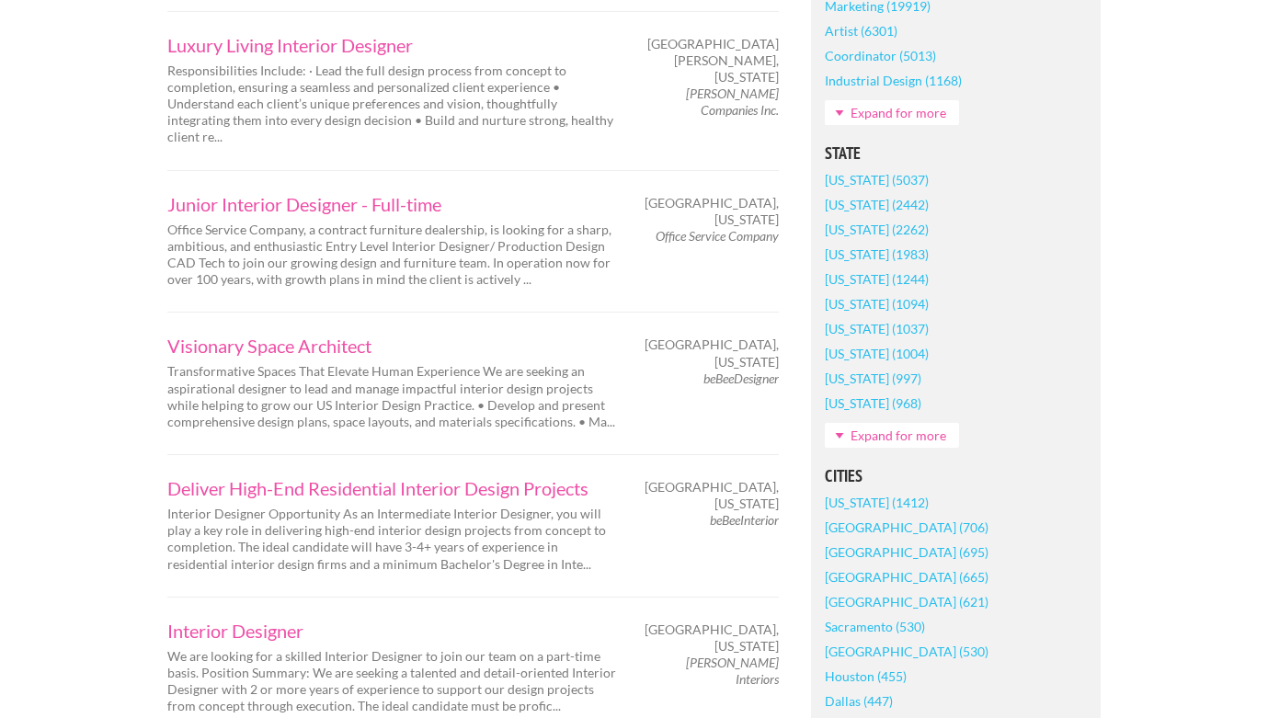
click at [905, 232] on link "[US_STATE] (2262)" at bounding box center [877, 229] width 104 height 25
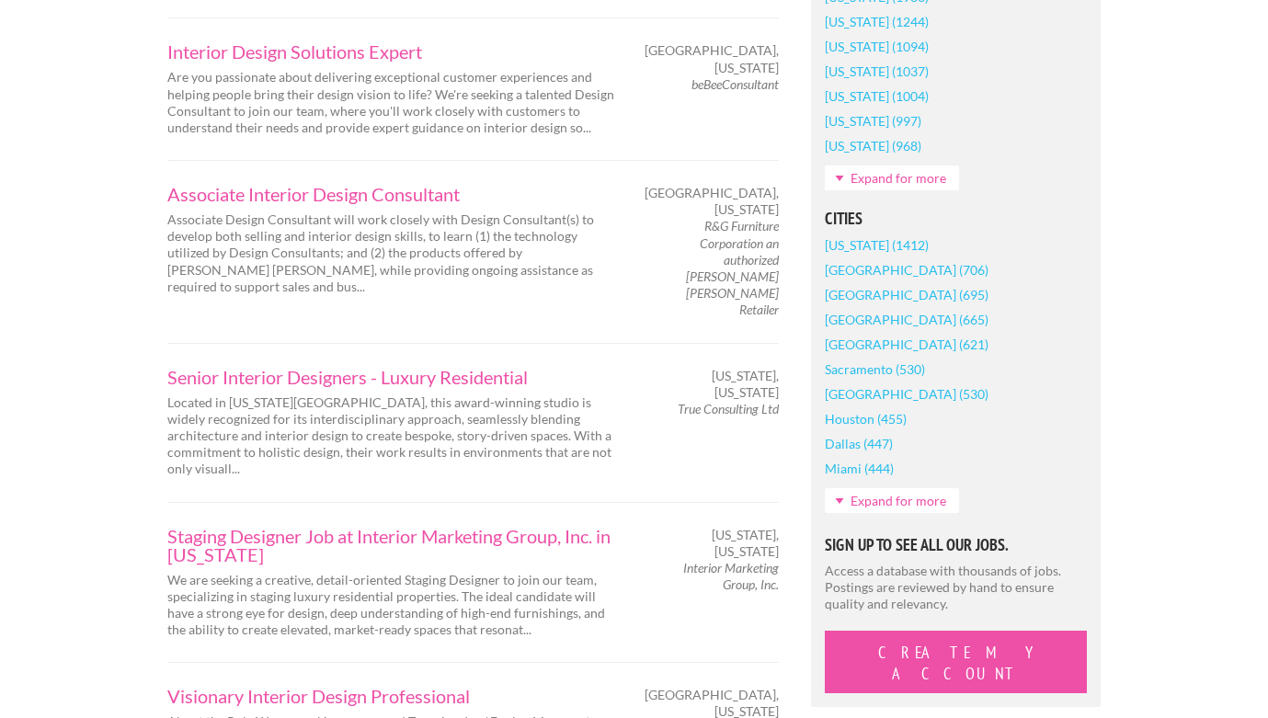
scroll to position [1387, 0]
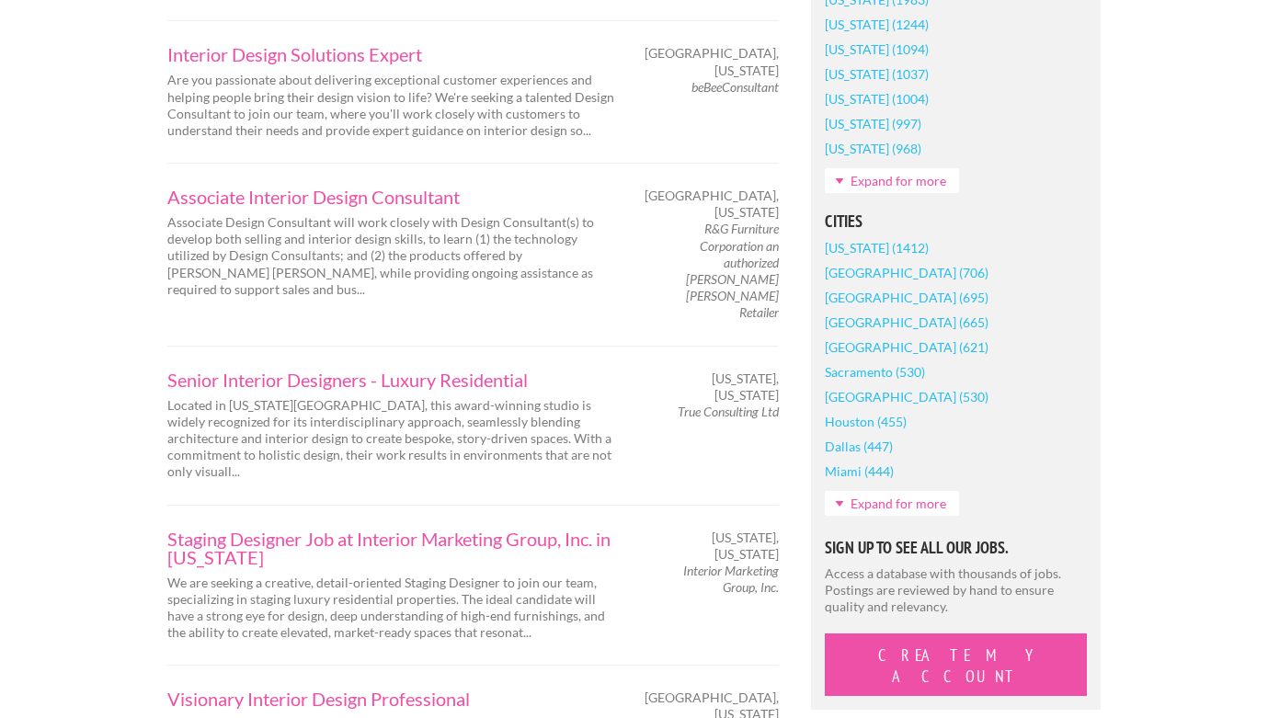
click at [895, 248] on link "[US_STATE] (1412)" at bounding box center [877, 247] width 104 height 25
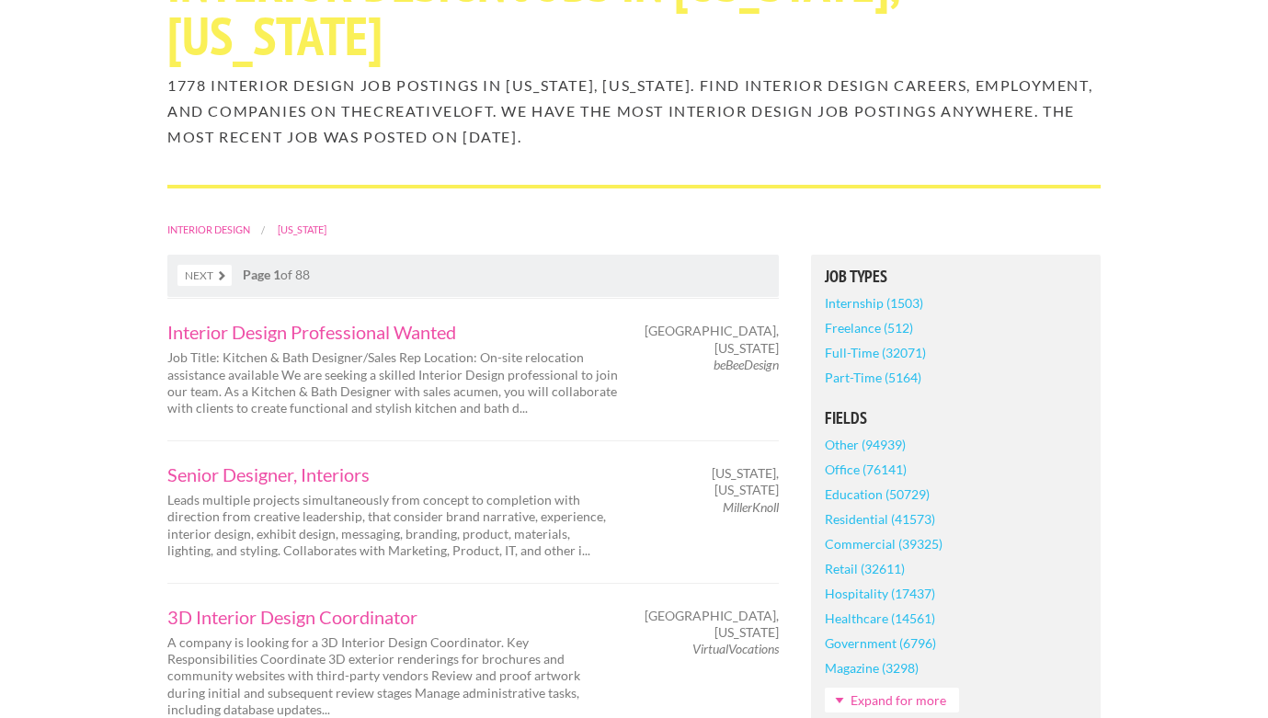
scroll to position [225, 0]
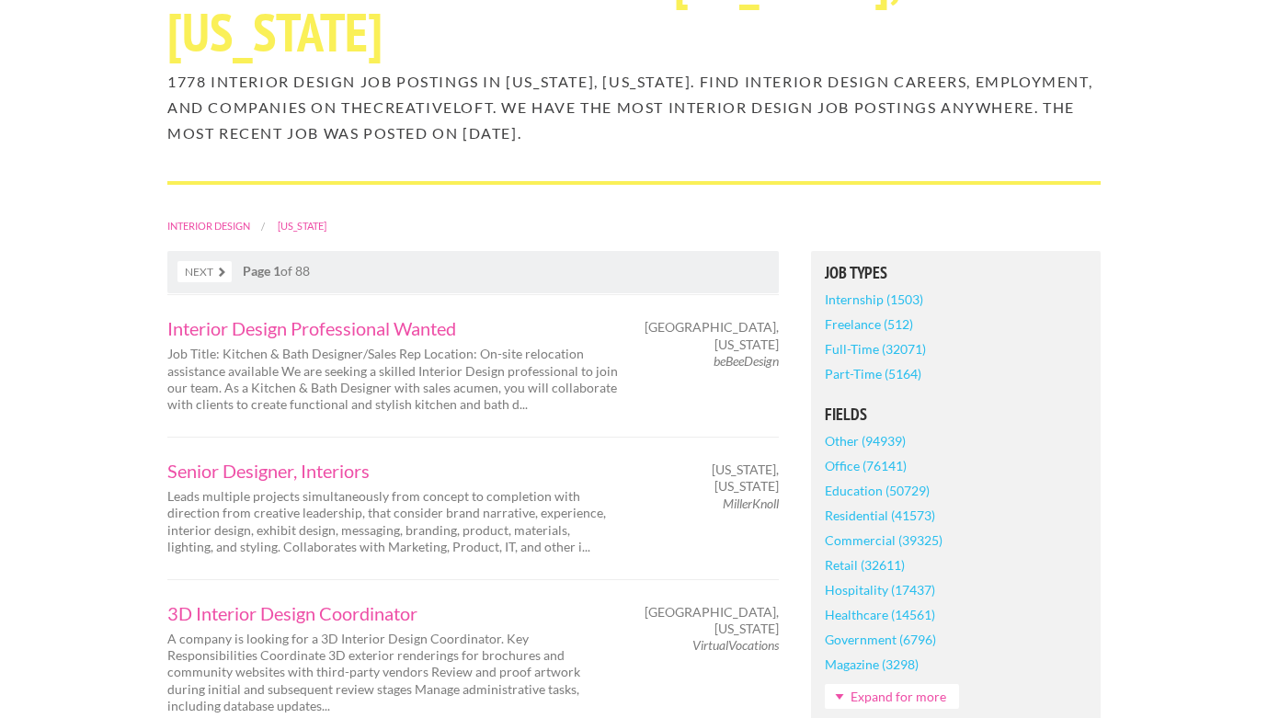
click at [889, 371] on link "Part-Time (5164)" at bounding box center [873, 373] width 97 height 25
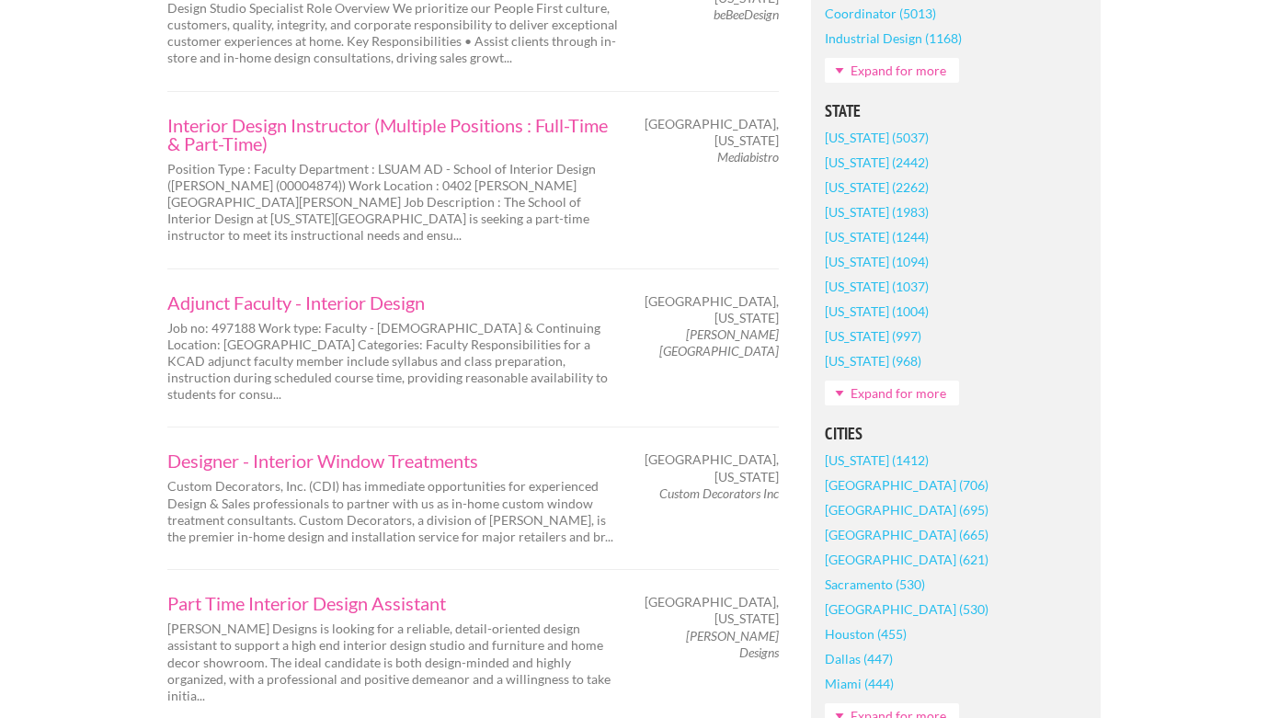
scroll to position [1154, 0]
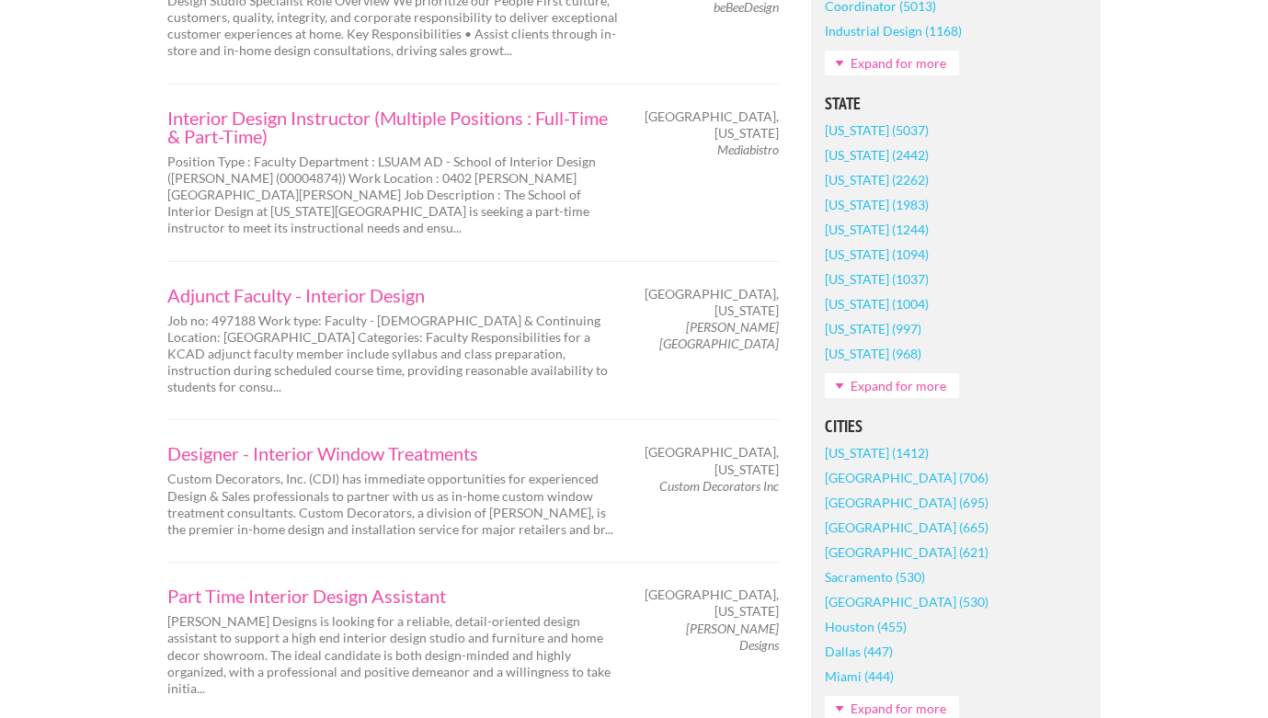
click at [905, 454] on link "[US_STATE] (1412)" at bounding box center [877, 453] width 104 height 25
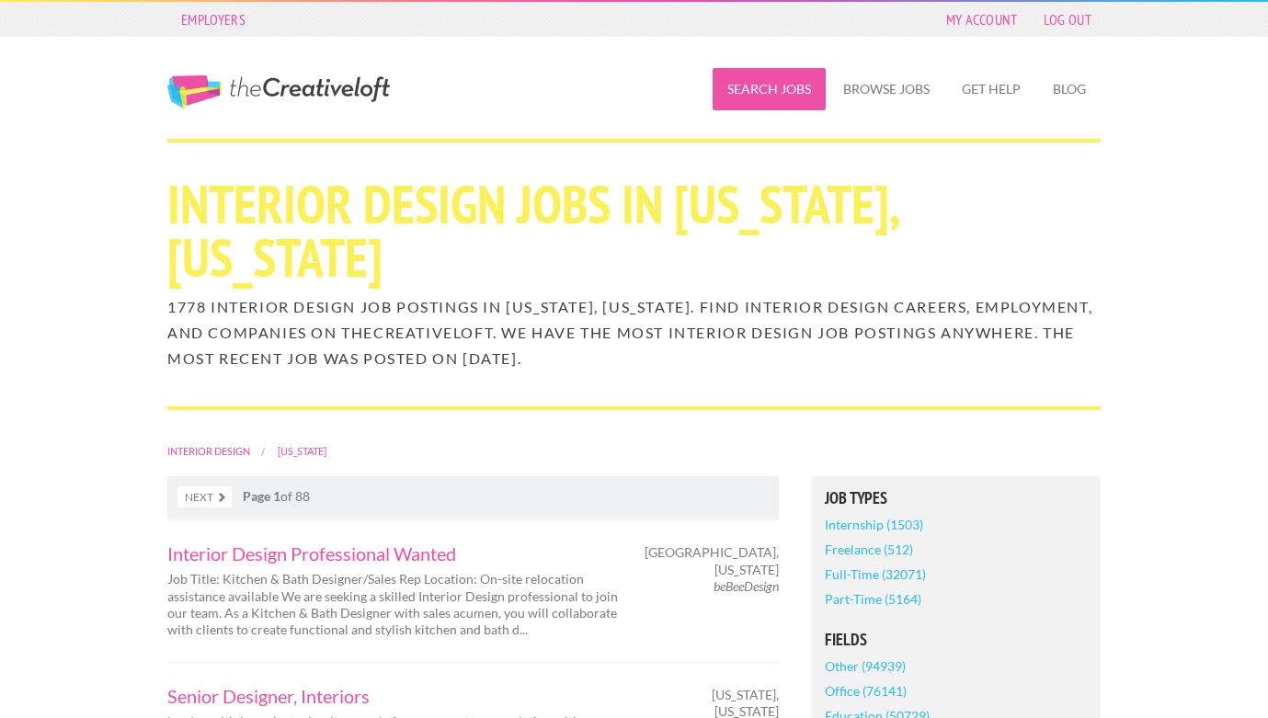
click at [765, 82] on link "Search Jobs" at bounding box center [769, 89] width 113 height 42
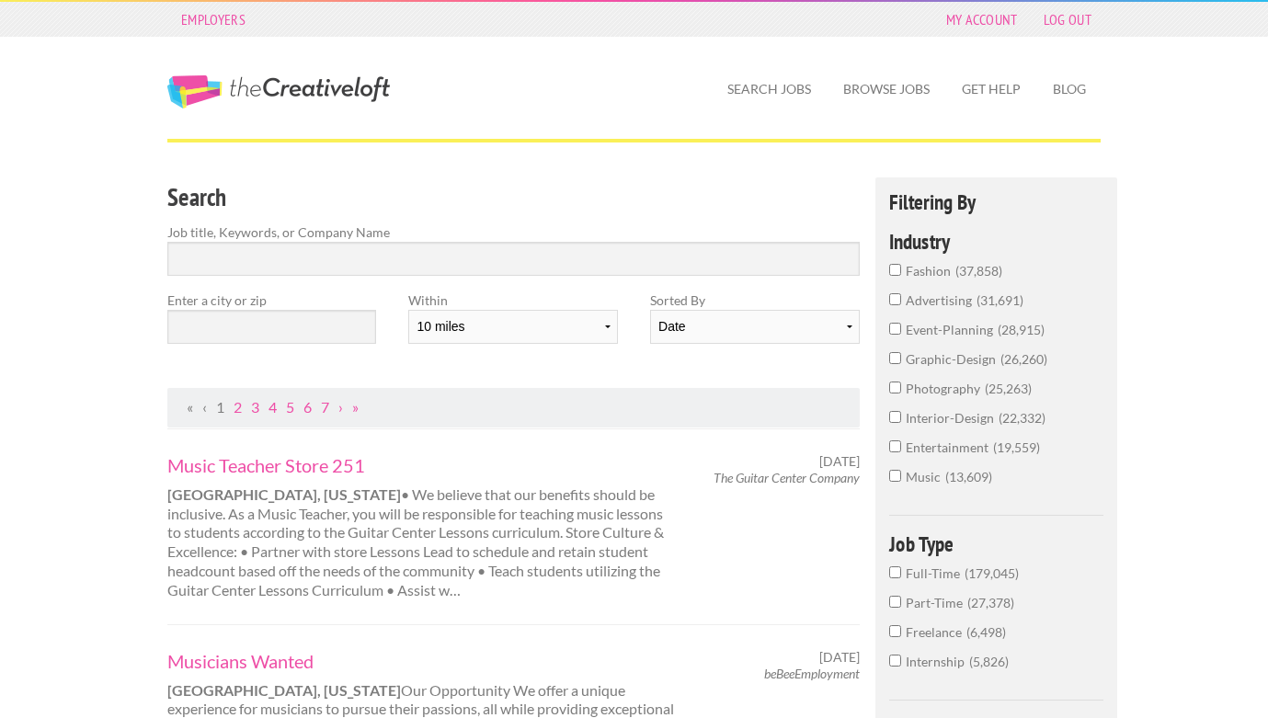
click at [898, 423] on input "interior-design 22,332" at bounding box center [895, 417] width 12 height 12
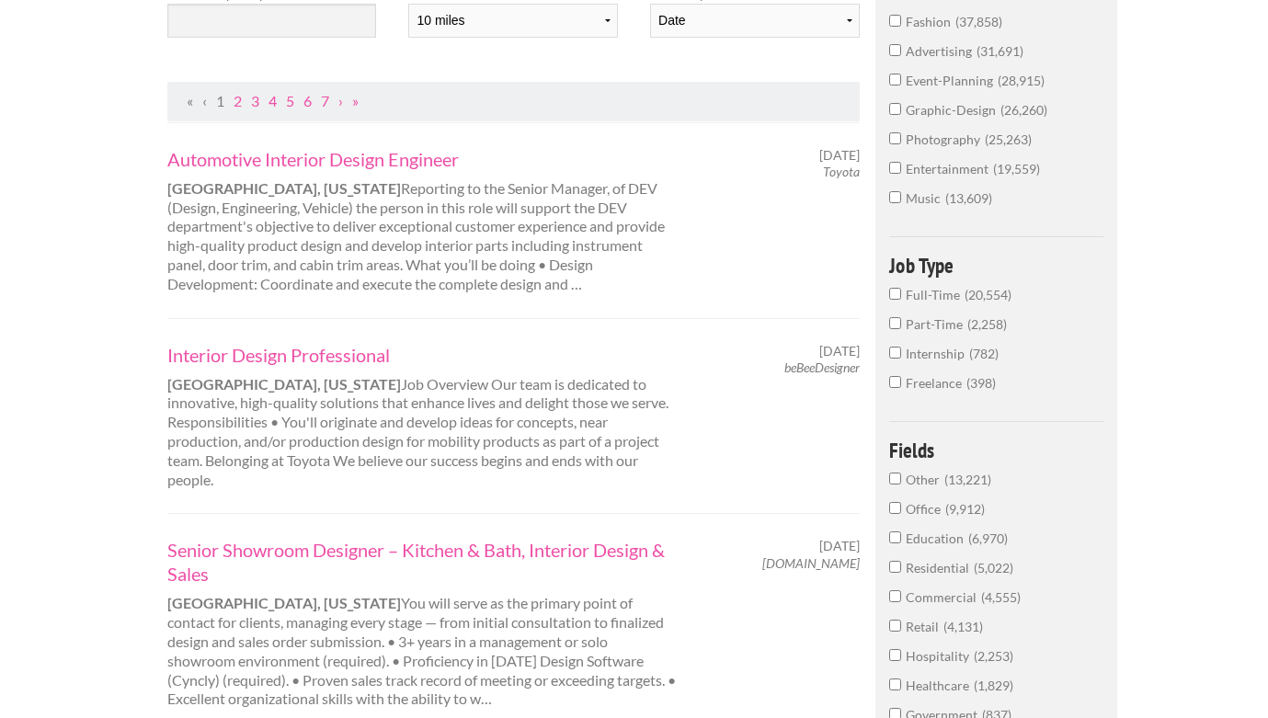
scroll to position [322, 0]
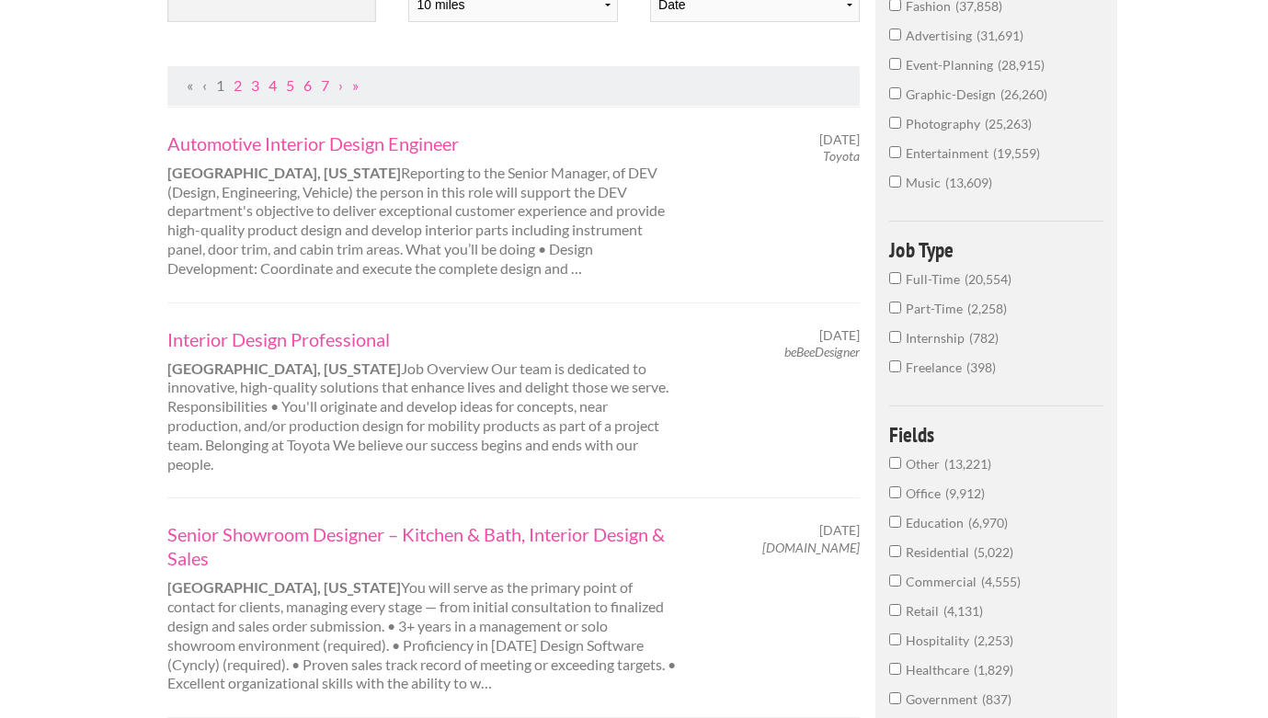
click at [898, 314] on input "Part-Time 2,258" at bounding box center [895, 308] width 12 height 12
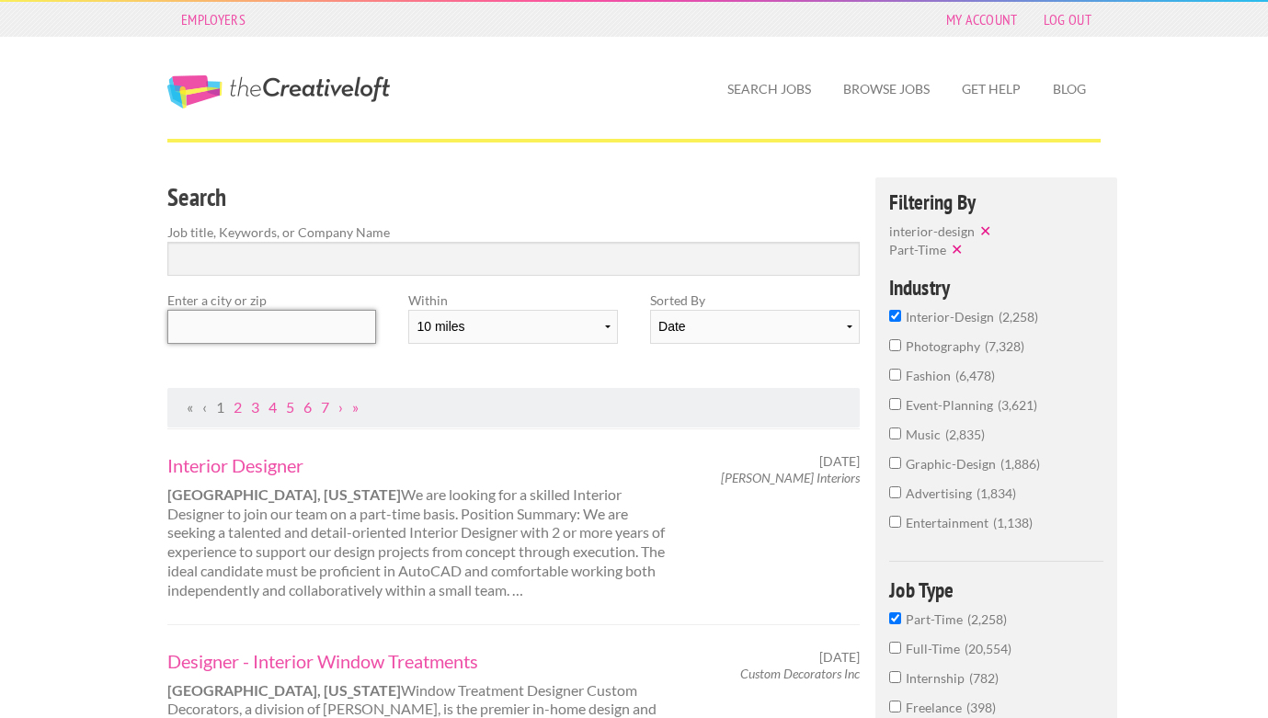
click at [281, 320] on input "text" at bounding box center [271, 327] width 209 height 34
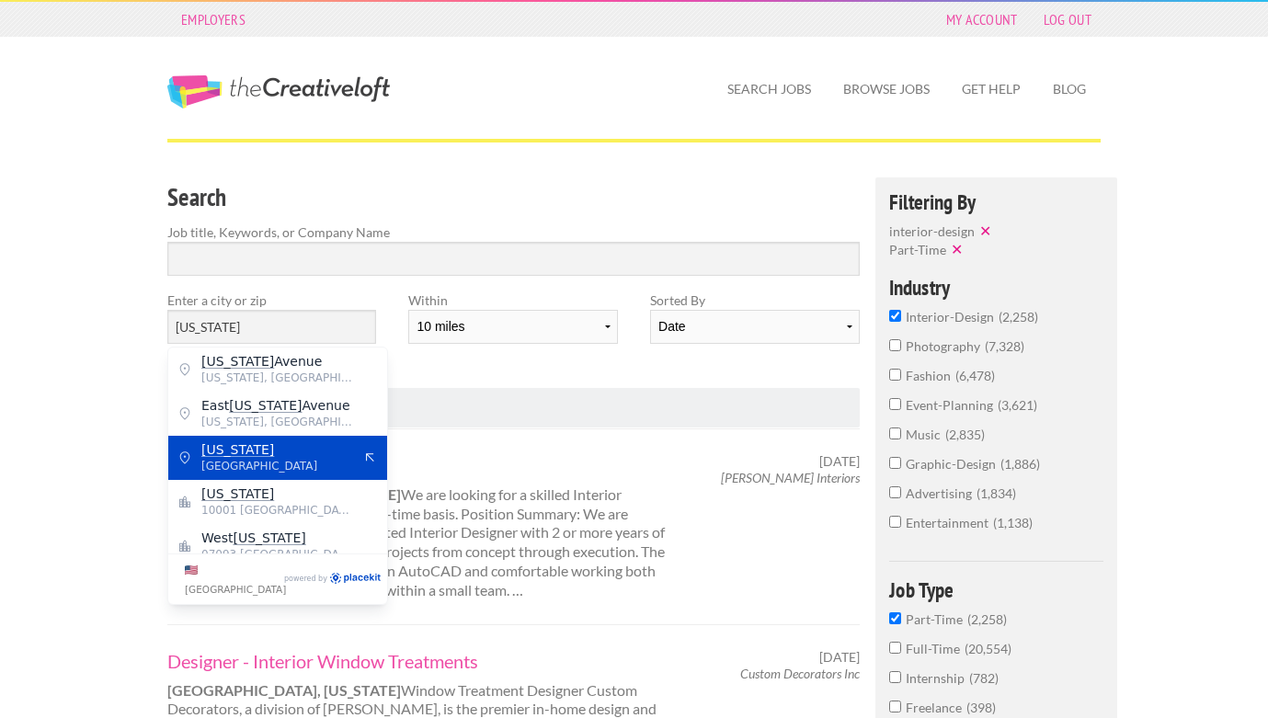
click at [266, 465] on span "United States of America" at bounding box center [276, 466] width 151 height 17
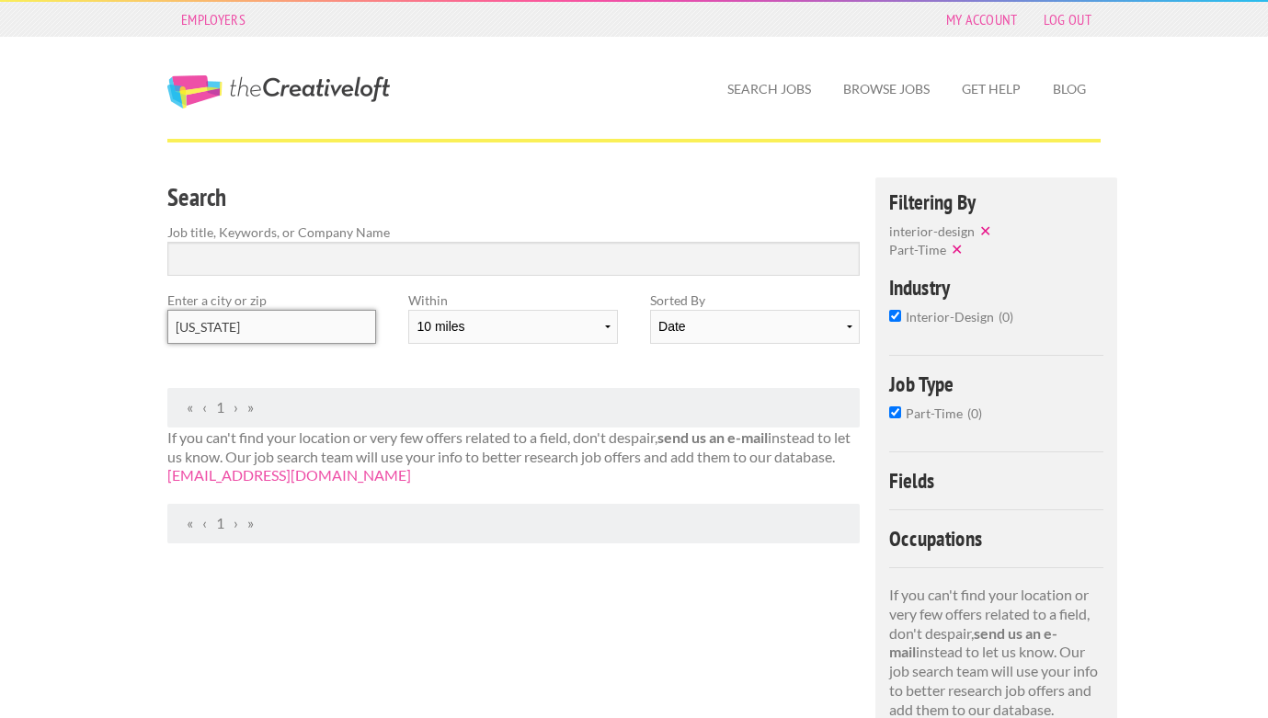
drag, startPoint x: 266, startPoint y: 334, endPoint x: 151, endPoint y: 330, distance: 115.0
click at [152, 330] on div "Enter a city or zip New York" at bounding box center [272, 325] width 241 height 68
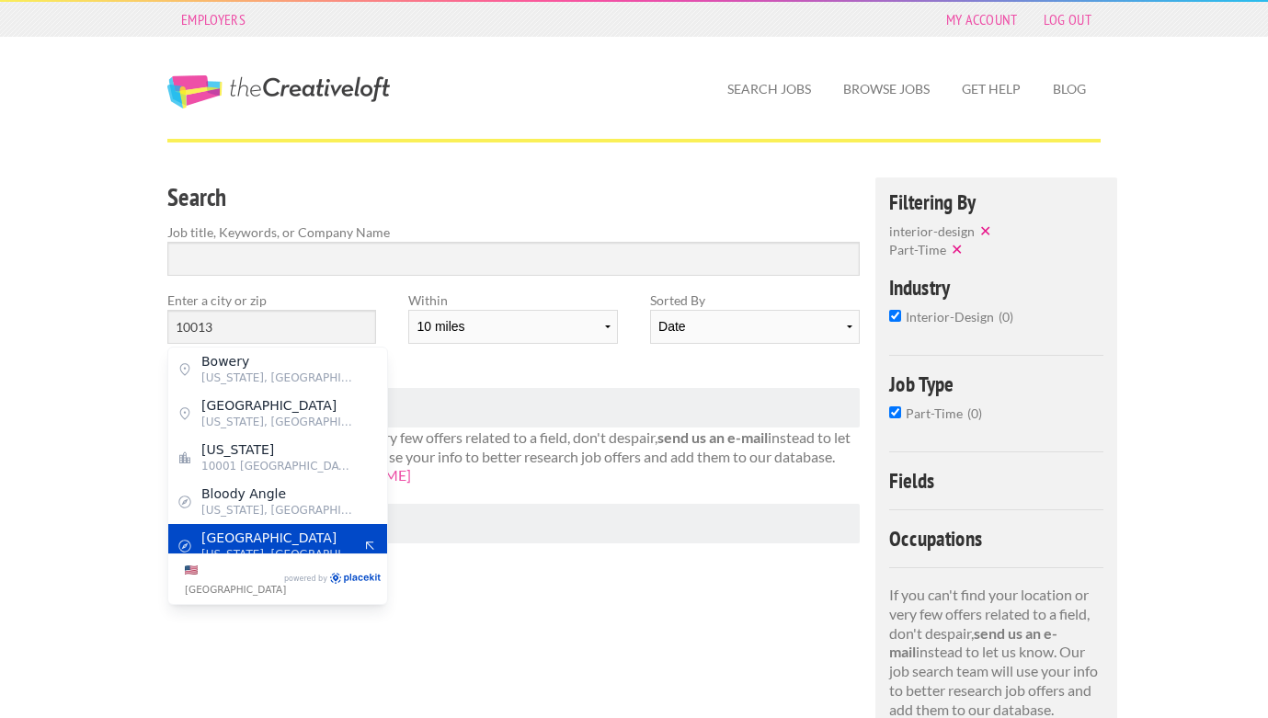
click at [218, 531] on span "Canal Street" at bounding box center [276, 538] width 151 height 17
type input "Canal Street"
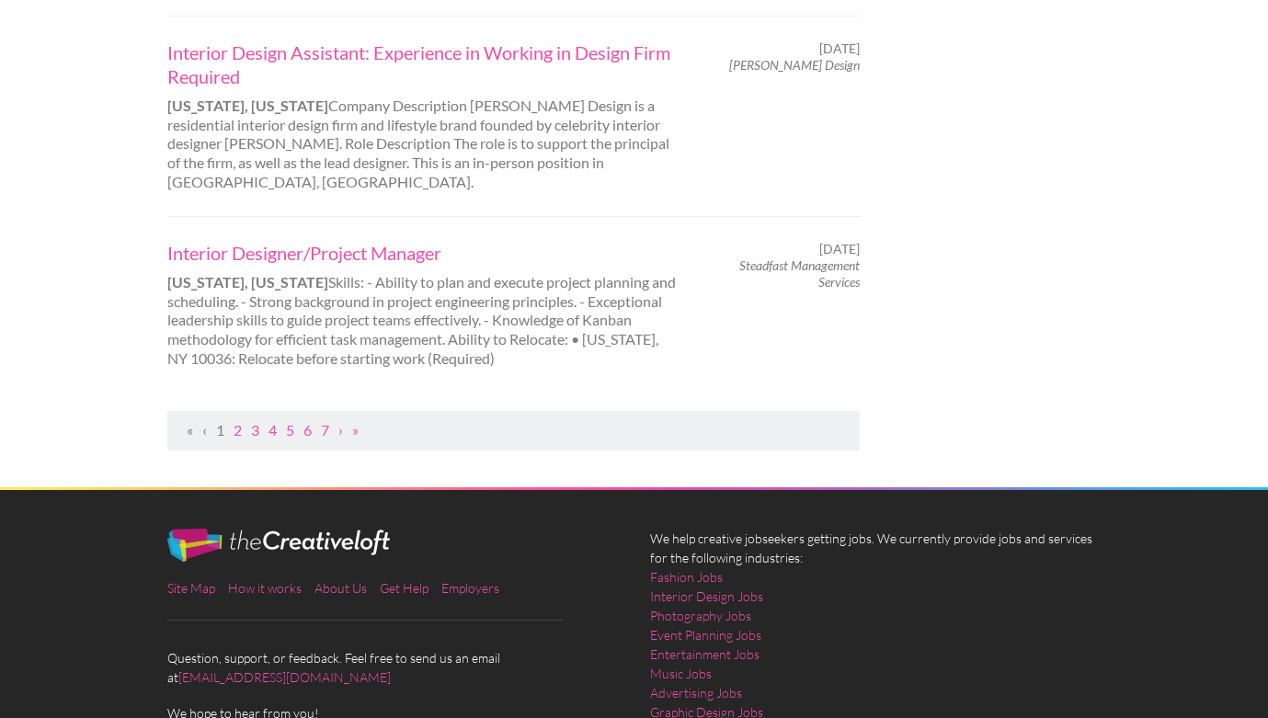
scroll to position [2092, 0]
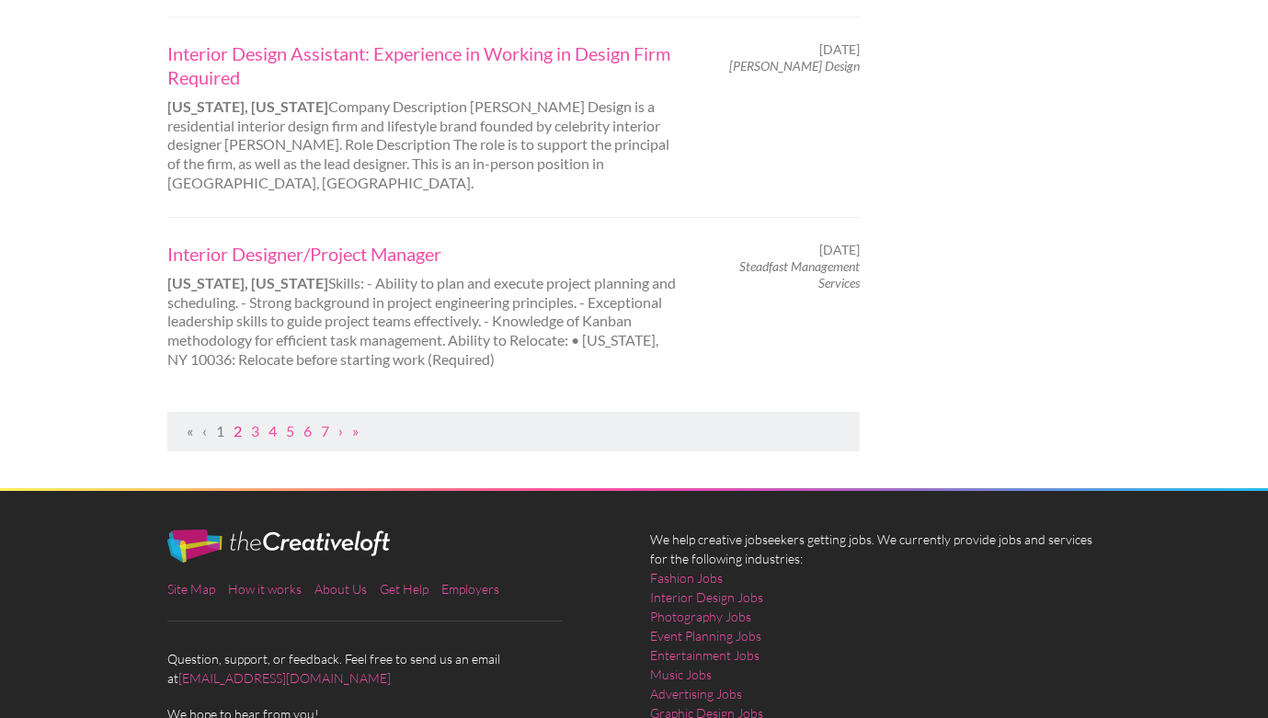
click at [238, 422] on link "2" at bounding box center [238, 430] width 8 height 17
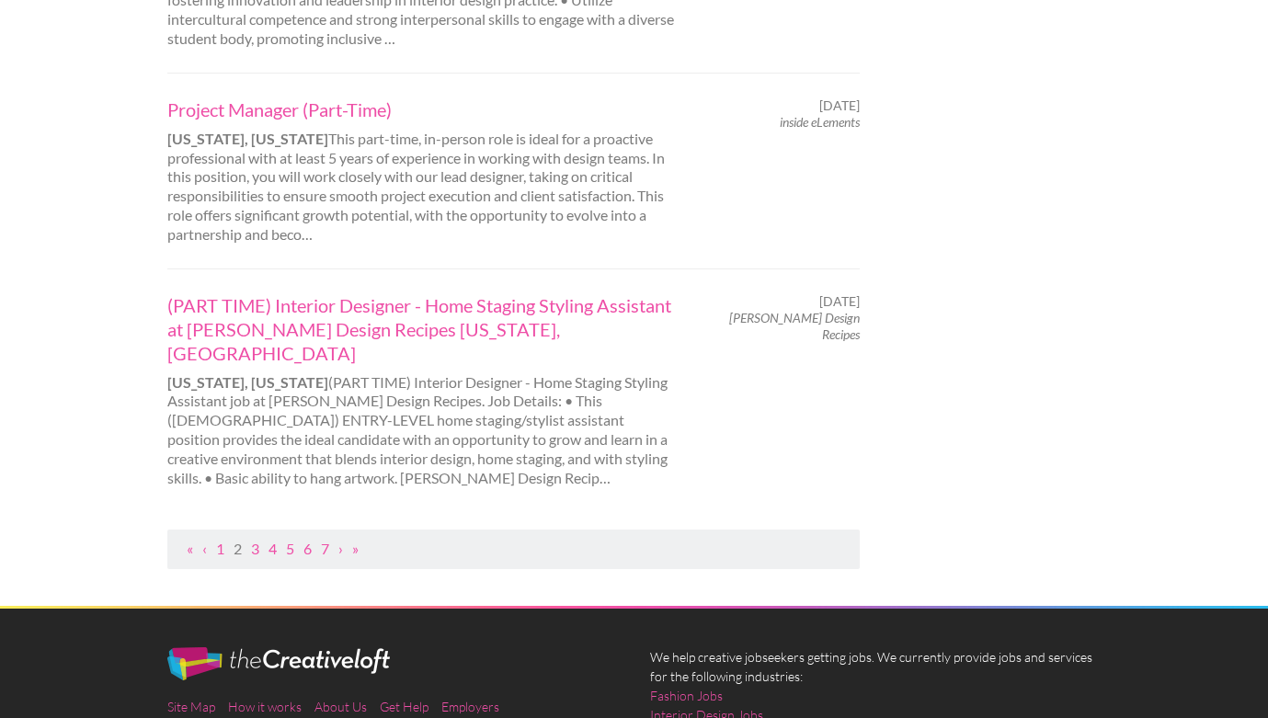
scroll to position [1943, 0]
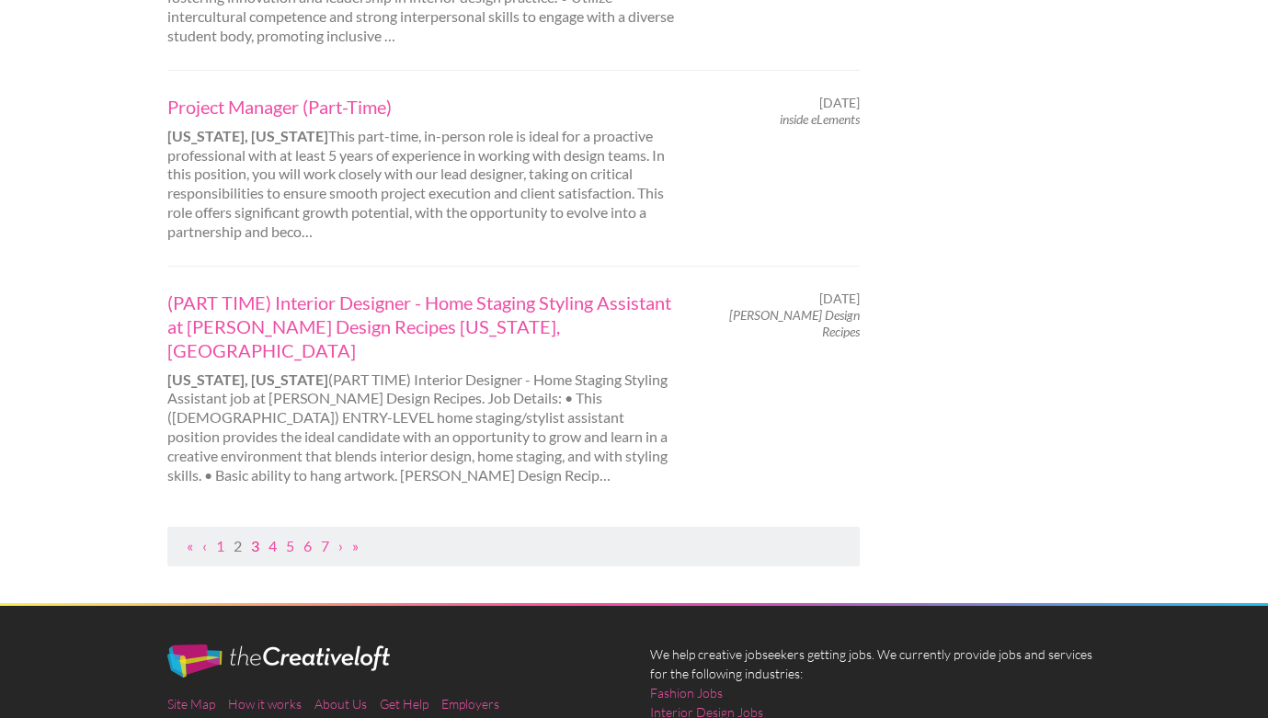
click at [258, 537] on link "3" at bounding box center [255, 545] width 8 height 17
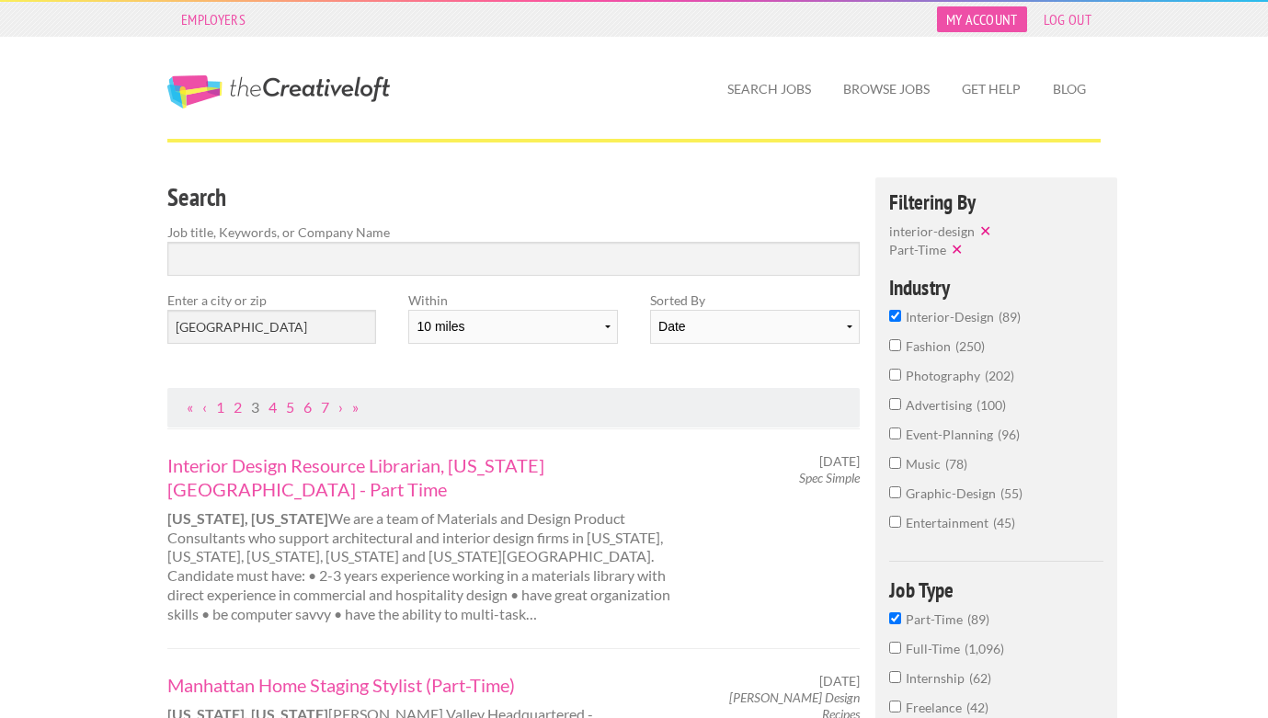
click at [980, 19] on link "My Account" at bounding box center [982, 19] width 90 height 26
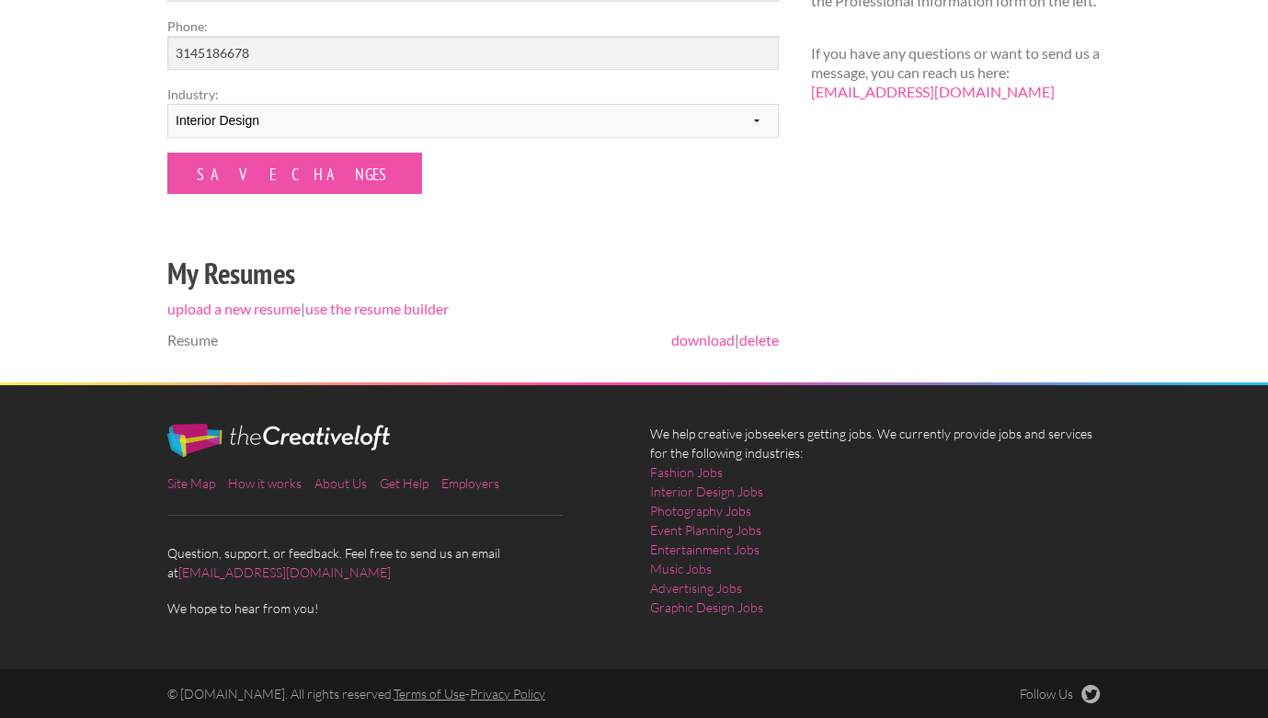
scroll to position [469, 0]
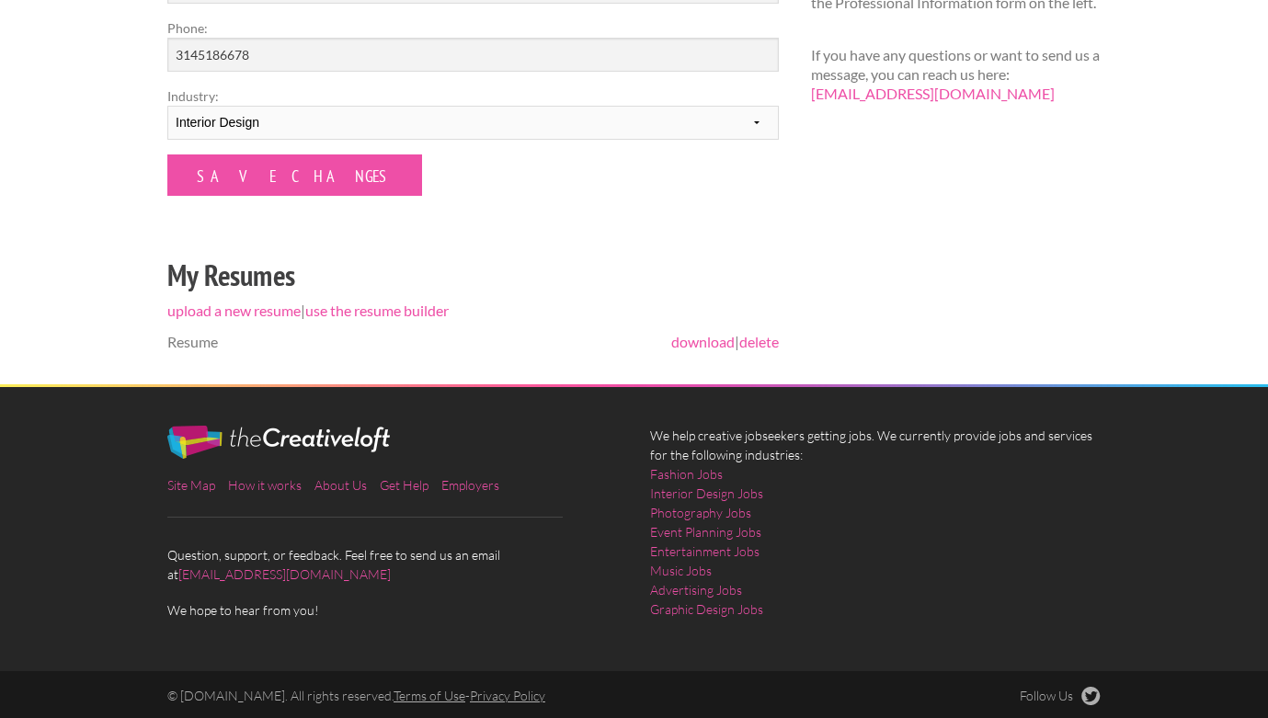
drag, startPoint x: 329, startPoint y: 573, endPoint x: 162, endPoint y: 569, distance: 167.4
click at [162, 569] on div "Site Map How it works About Us Get Help Employers Question, support, or feedbac…" at bounding box center [393, 523] width 483 height 194
copy div "[EMAIL_ADDRESS][DOMAIN_NAME]"
click at [763, 338] on link "delete" at bounding box center [759, 341] width 40 height 17
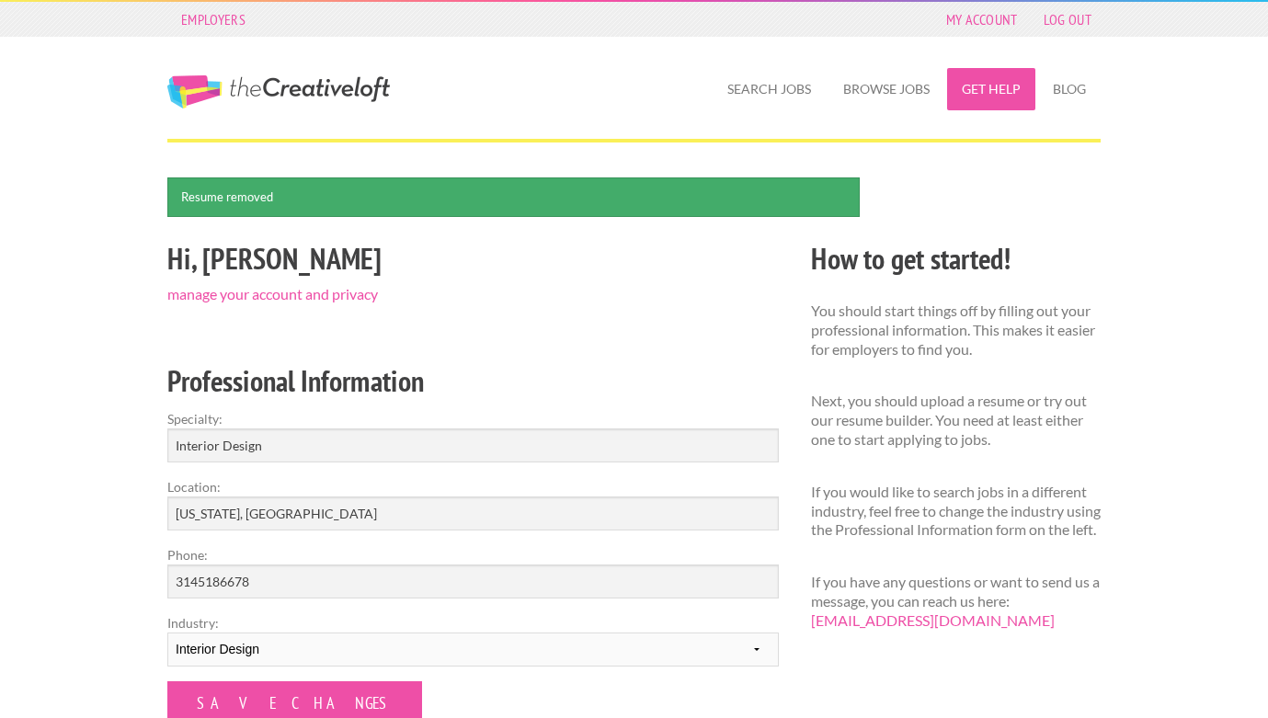
click at [990, 88] on link "Get Help" at bounding box center [991, 89] width 88 height 42
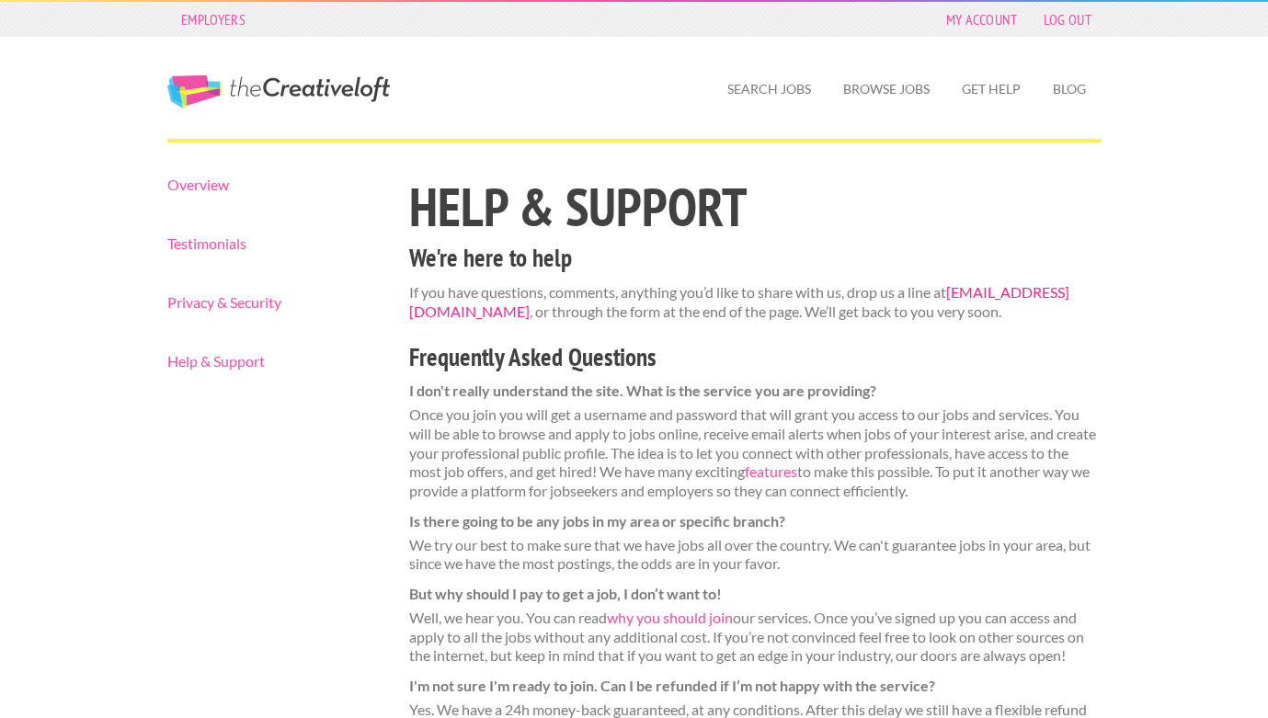
drag, startPoint x: 400, startPoint y: 310, endPoint x: 460, endPoint y: 316, distance: 60.1
click at [401, 310] on div "Help & Support We're here to help If you have questions, comments, anything you…" at bounding box center [755, 672] width 725 height 989
drag, startPoint x: 460, startPoint y: 316, endPoint x: 585, endPoint y: 308, distance: 125.4
click at [585, 308] on div "Help & Support We're here to help If you have questions, comments, anything you…" at bounding box center [755, 672] width 725 height 989
copy p "[EMAIL_ADDRESS][DOMAIN_NAME]"
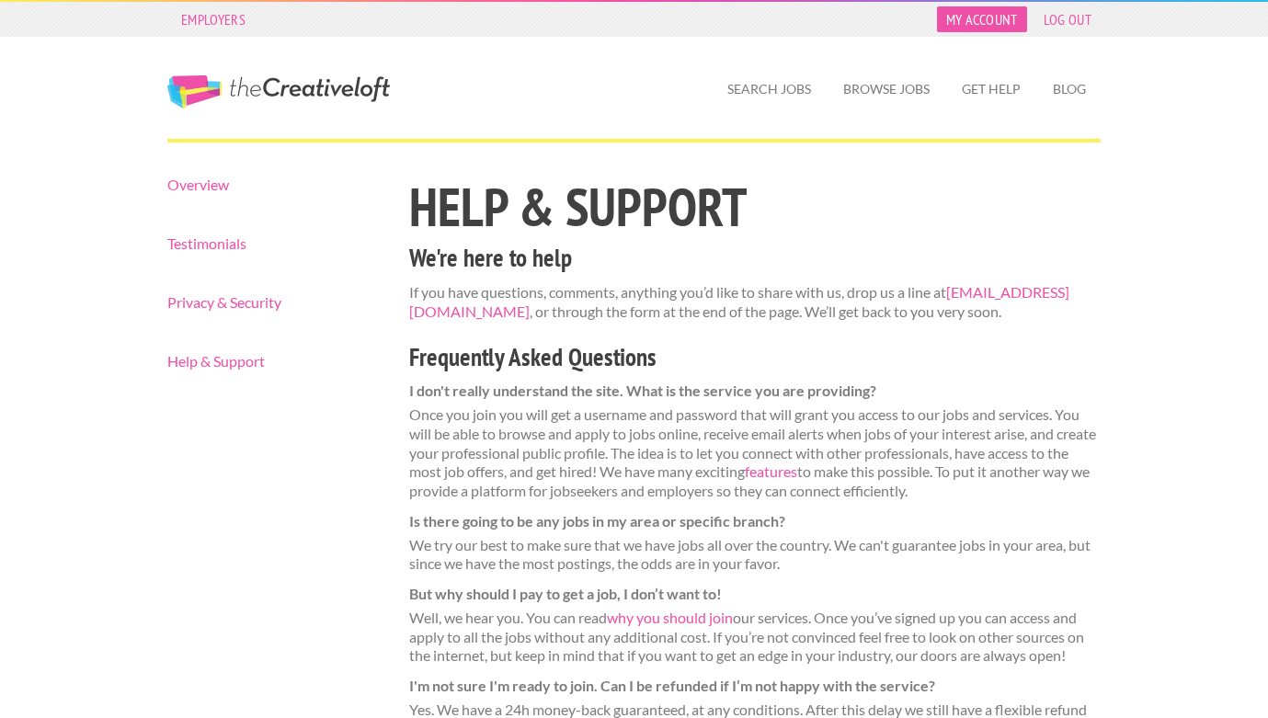
click at [996, 27] on link "My Account" at bounding box center [982, 19] width 90 height 26
